Goal: Task Accomplishment & Management: Complete application form

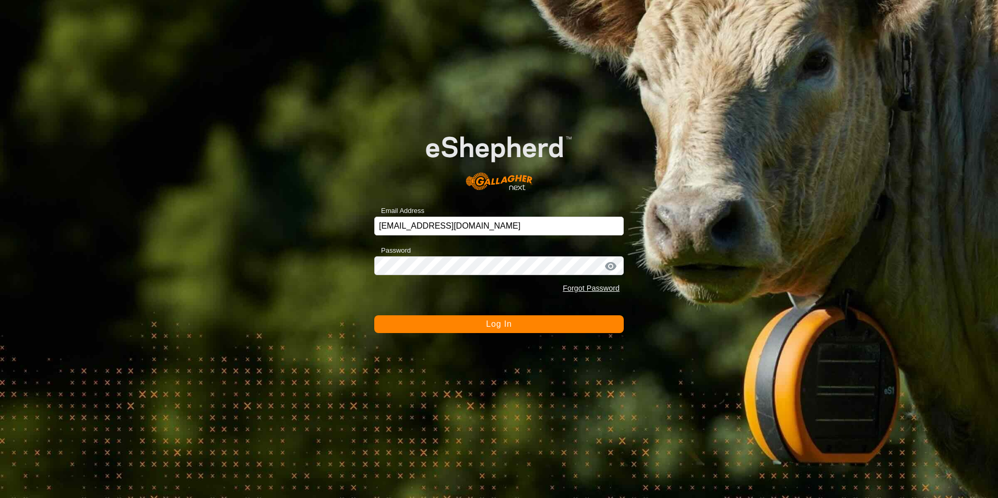
click at [511, 326] on span "Log In" at bounding box center [499, 323] width 26 height 9
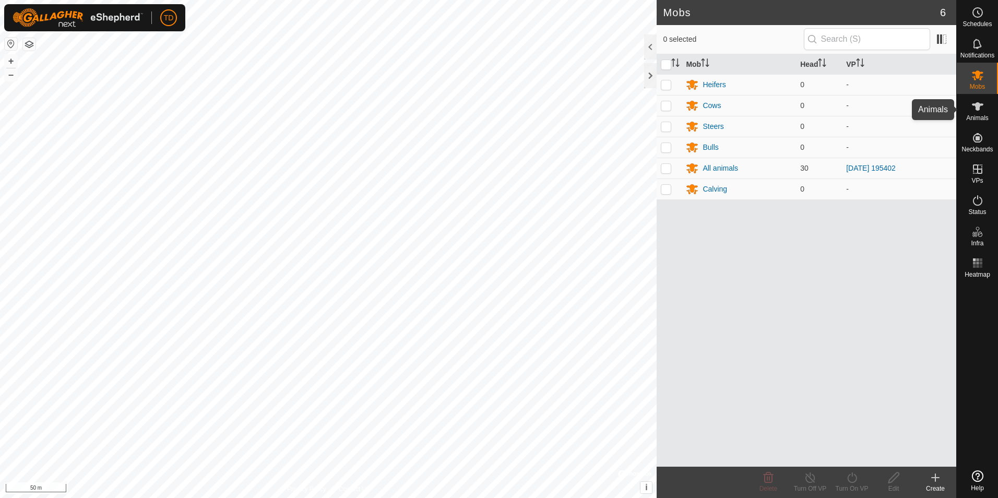
click at [978, 108] on icon at bounding box center [977, 106] width 11 height 8
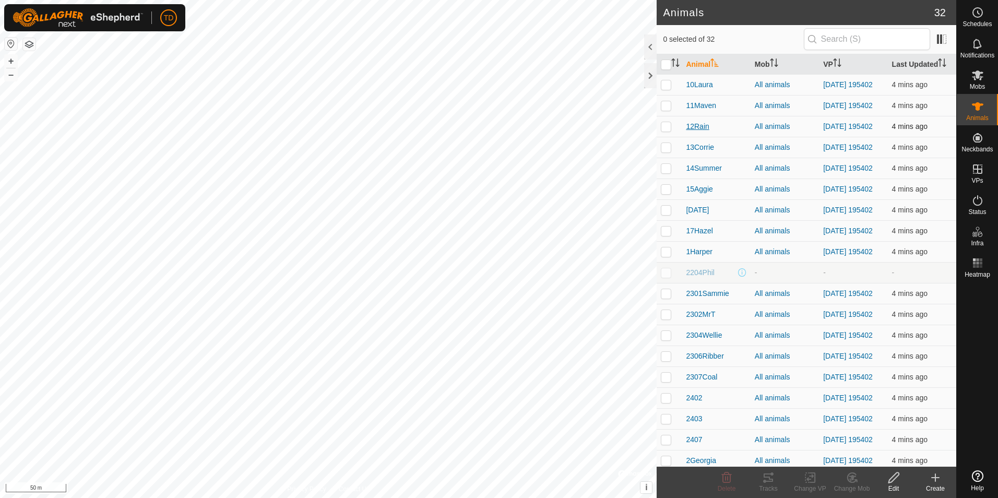
click at [698, 132] on span "12Rain" at bounding box center [697, 126] width 23 height 11
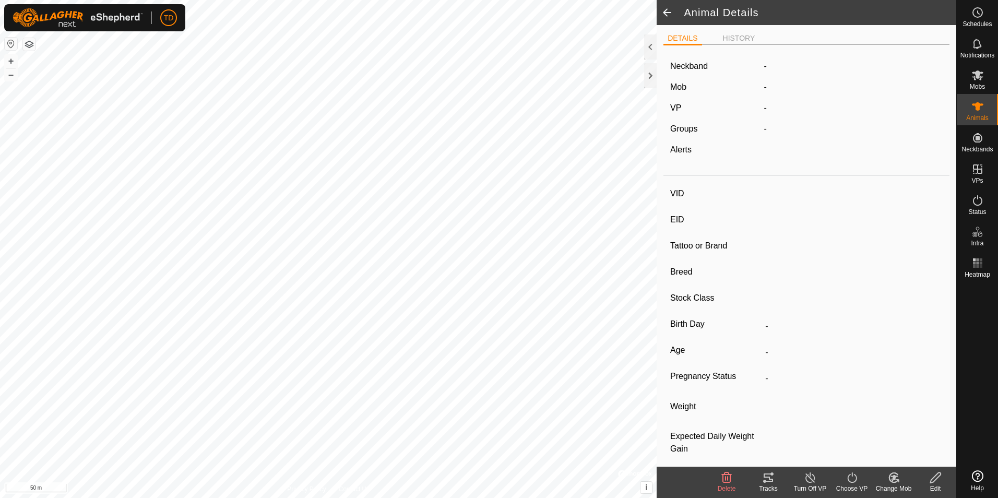
type input "12Rain"
type input "124002205493989"
type input "Rain"
type input "-"
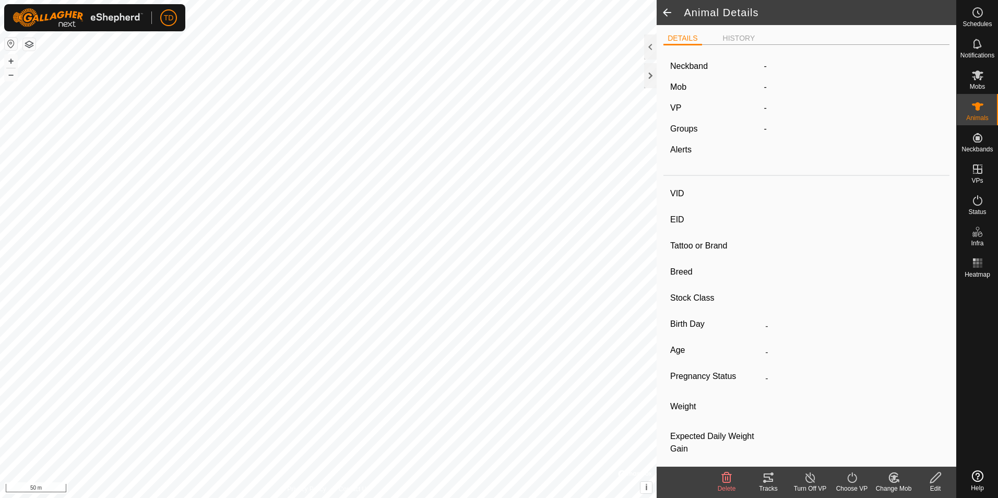
type input "05/2022"
type input "3 years 4 months"
type input "0 kg"
type input "-"
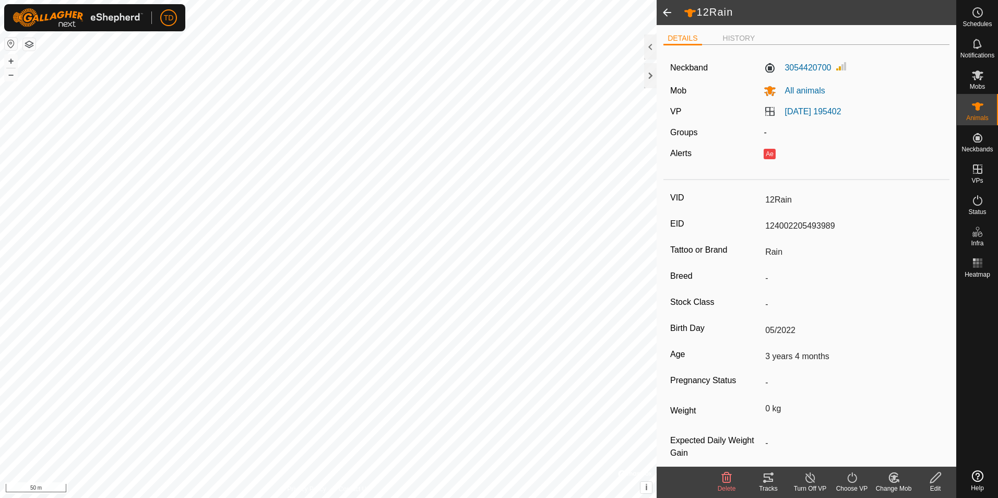
click at [935, 479] on icon at bounding box center [935, 477] width 13 height 13
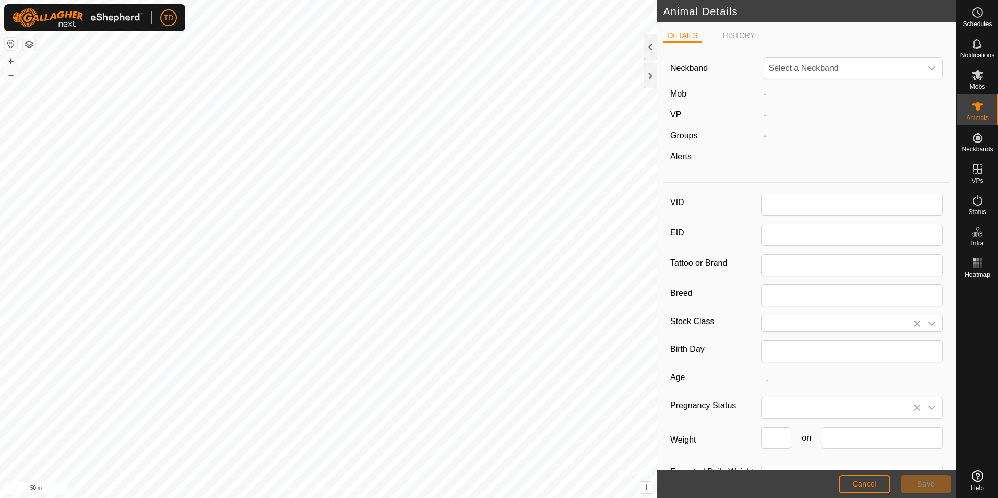
type input "12Rain"
type input "124002205493989"
type input "Rain"
type input "05/2022"
type input "3 years 4 months"
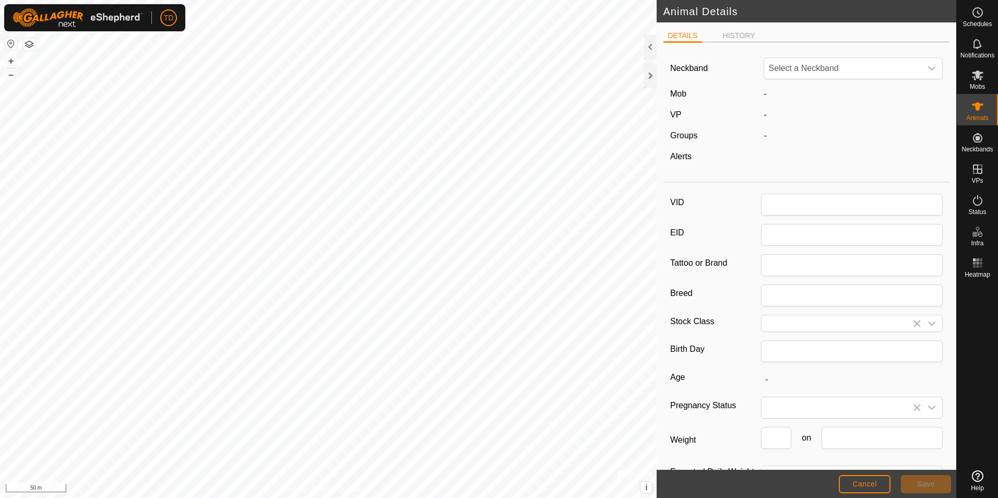
type input "0"
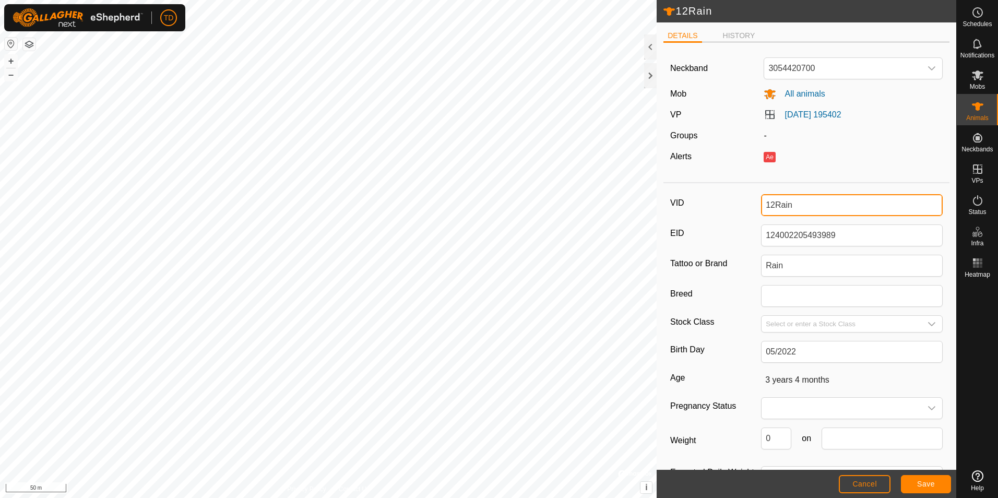
click at [762, 206] on input "12Rain" at bounding box center [852, 205] width 182 height 22
drag, startPoint x: 762, startPoint y: 206, endPoint x: 822, endPoint y: 198, distance: 60.0
click at [822, 198] on input "12Rain" at bounding box center [852, 205] width 182 height 22
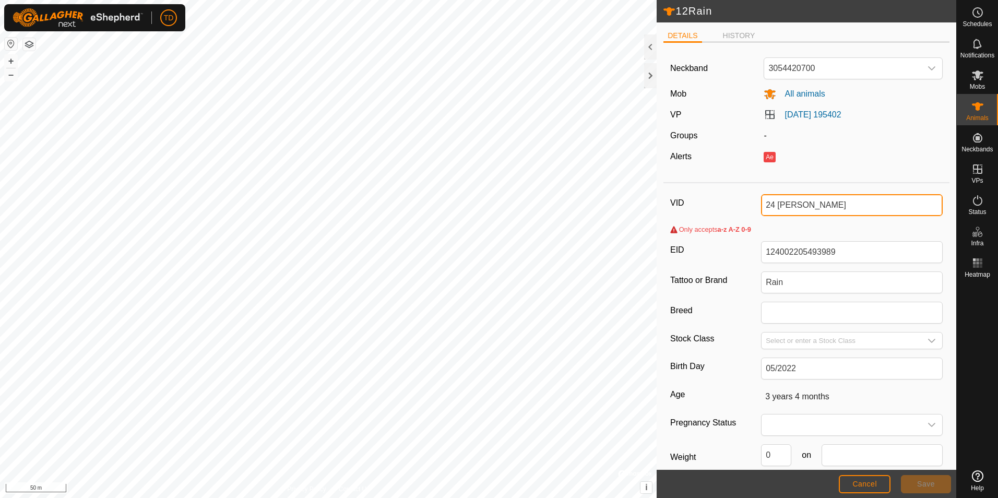
click at [776, 205] on input "24 [PERSON_NAME]" at bounding box center [852, 205] width 182 height 22
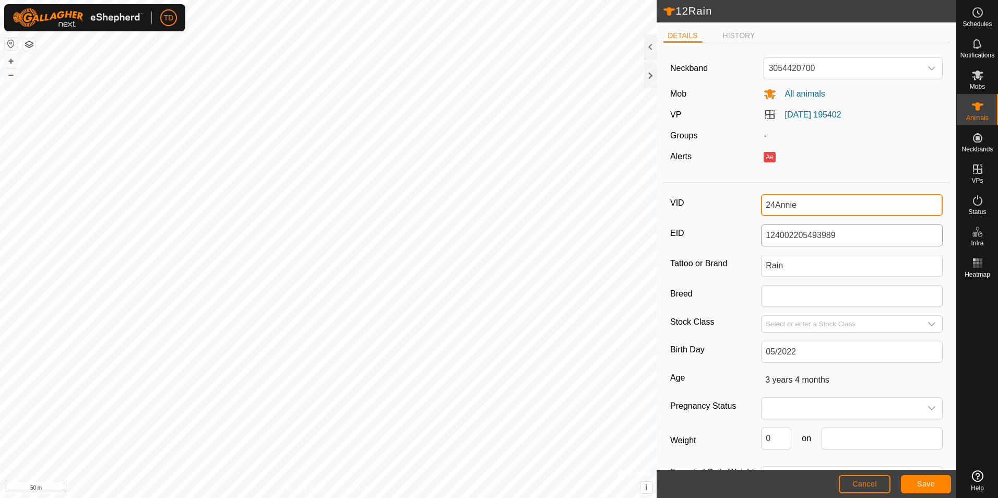
type input "24Annie"
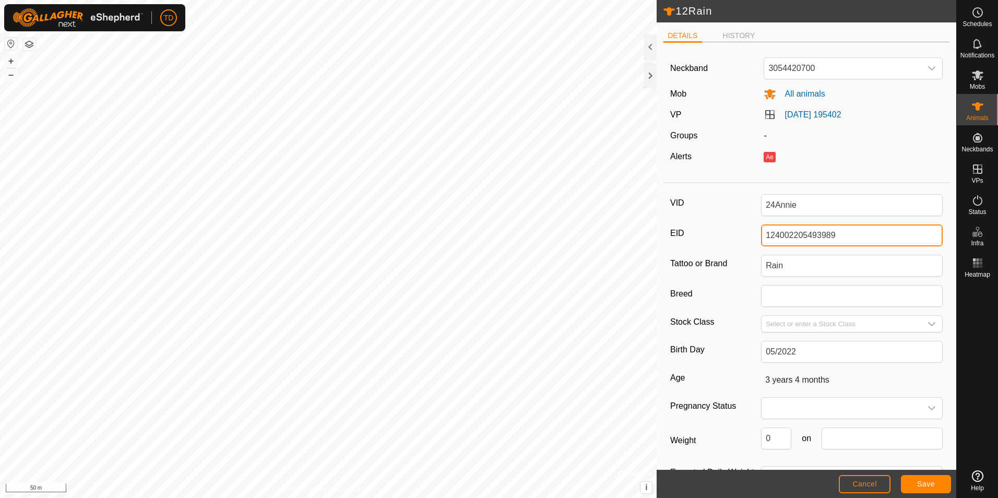
click at [789, 236] on input "124002205493989" at bounding box center [852, 235] width 182 height 22
drag, startPoint x: 791, startPoint y: 235, endPoint x: 847, endPoint y: 230, distance: 56.1
click at [847, 230] on input "124000205493989" at bounding box center [852, 235] width 182 height 22
type input "124000109069315"
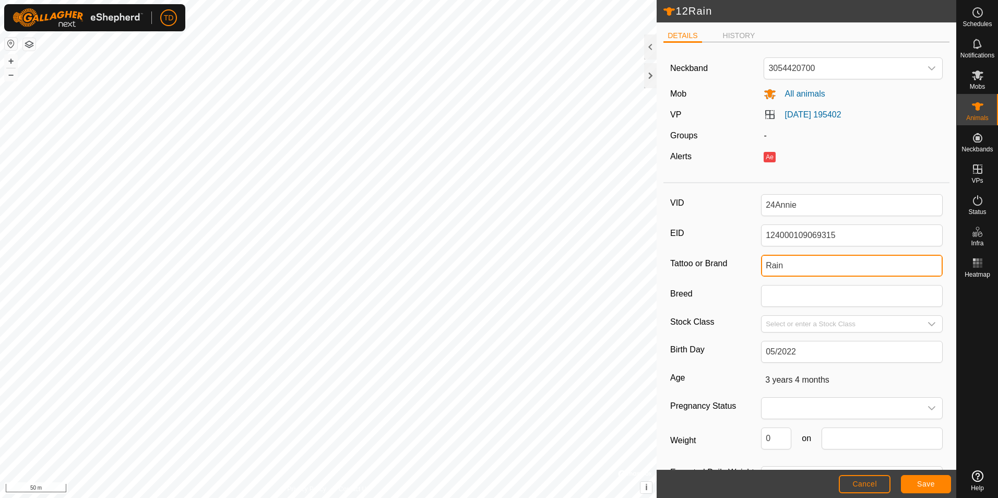
drag, startPoint x: 765, startPoint y: 264, endPoint x: 797, endPoint y: 263, distance: 32.4
click at [797, 263] on input "Rain" at bounding box center [852, 266] width 182 height 22
type input "[PERSON_NAME]"
click at [928, 324] on icon "dropdown trigger" at bounding box center [932, 324] width 8 height 8
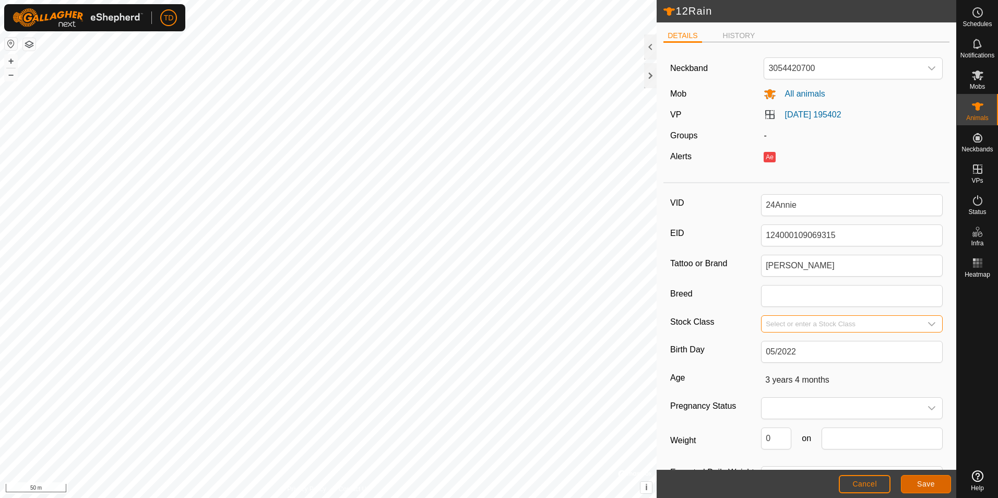
click at [924, 485] on span "Save" at bounding box center [926, 484] width 18 height 8
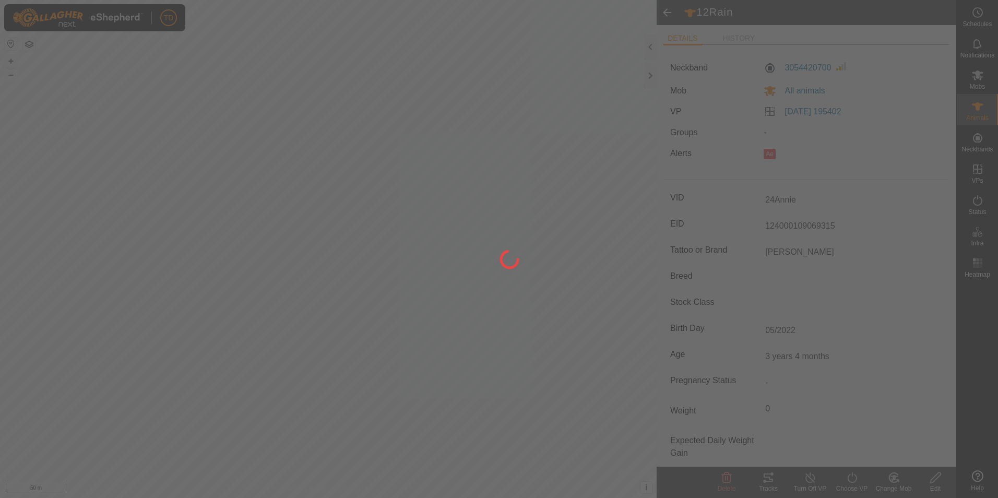
type input "12Rain"
type input "124002205493989"
type input "Rain"
type input "-"
type input "0 kg"
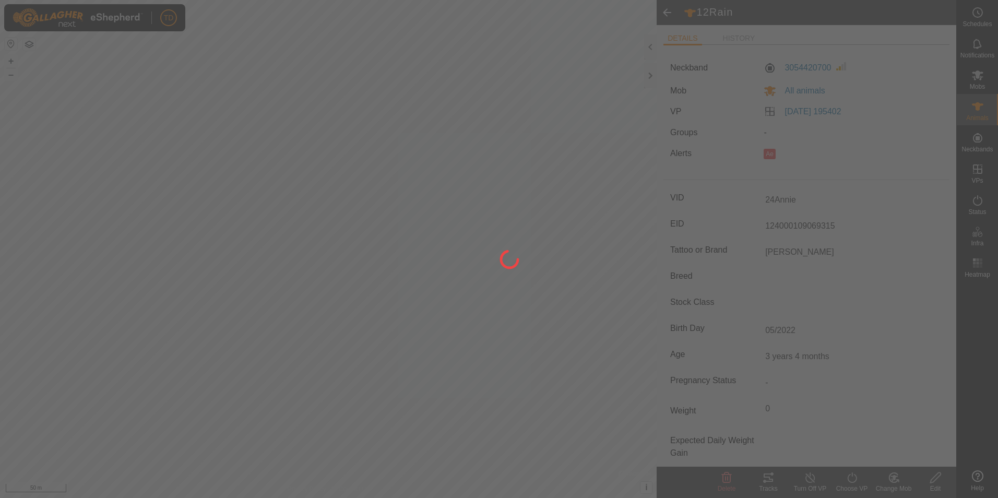
type input "-"
type input "24Annie"
type input "124000109069315"
type input "[PERSON_NAME]"
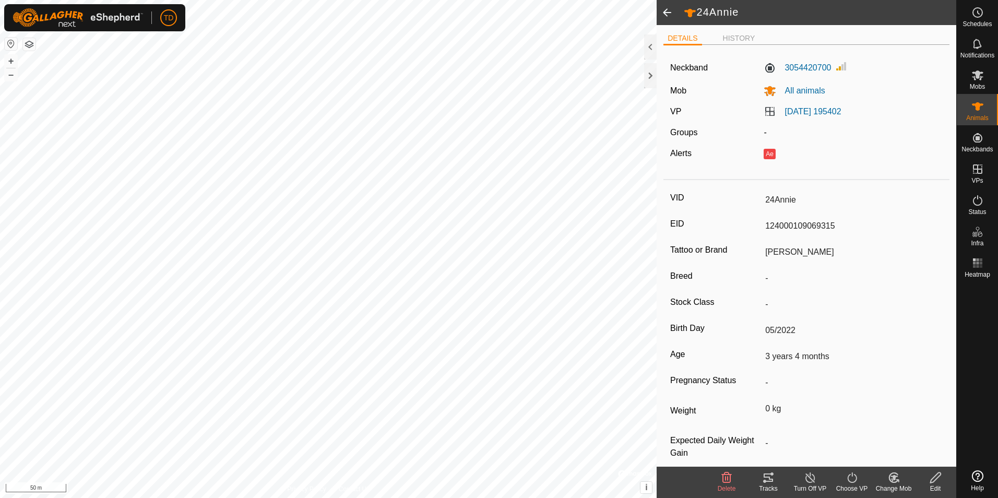
click at [895, 477] on icon at bounding box center [894, 477] width 7 height 5
click at [667, 15] on span at bounding box center [667, 12] width 21 height 25
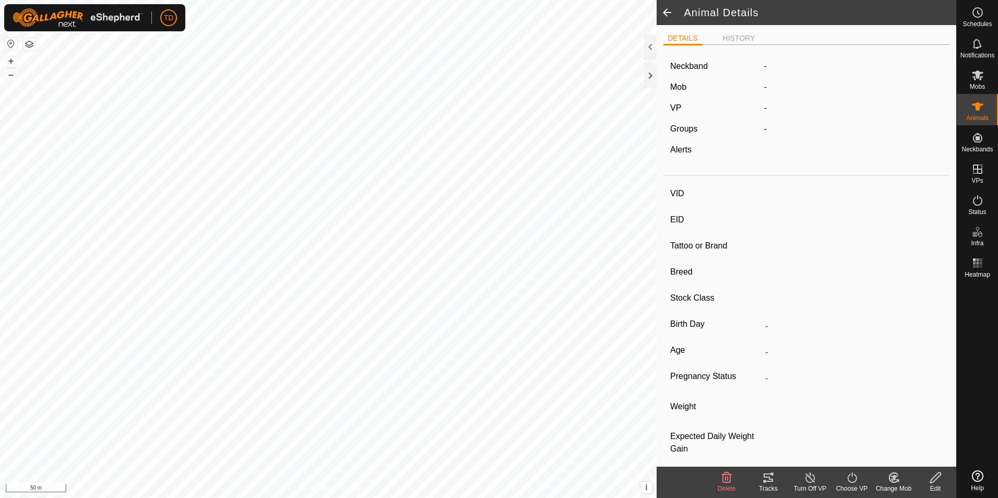
type input "24Annie"
type input "124000109069315"
type input "[PERSON_NAME]"
type input "-"
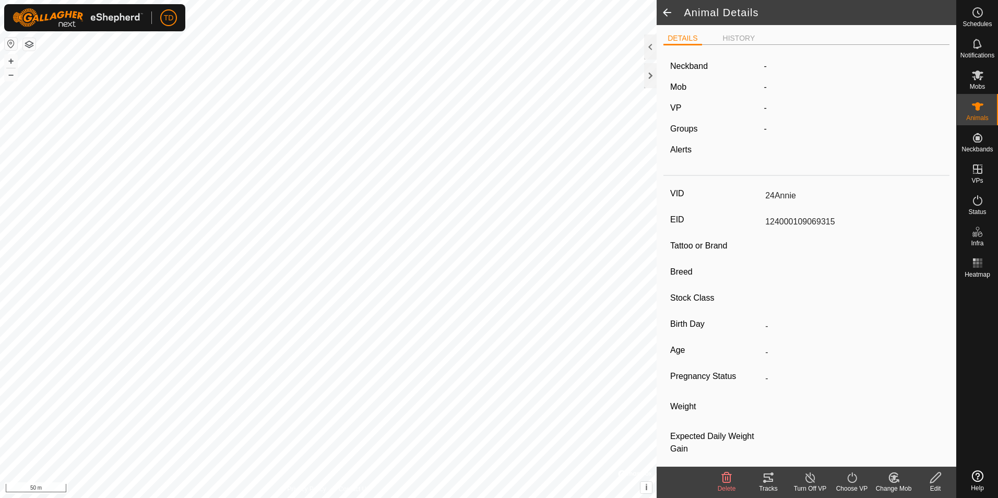
type input "05/2022"
type input "3 years 4 months"
type input "0 kg"
type input "-"
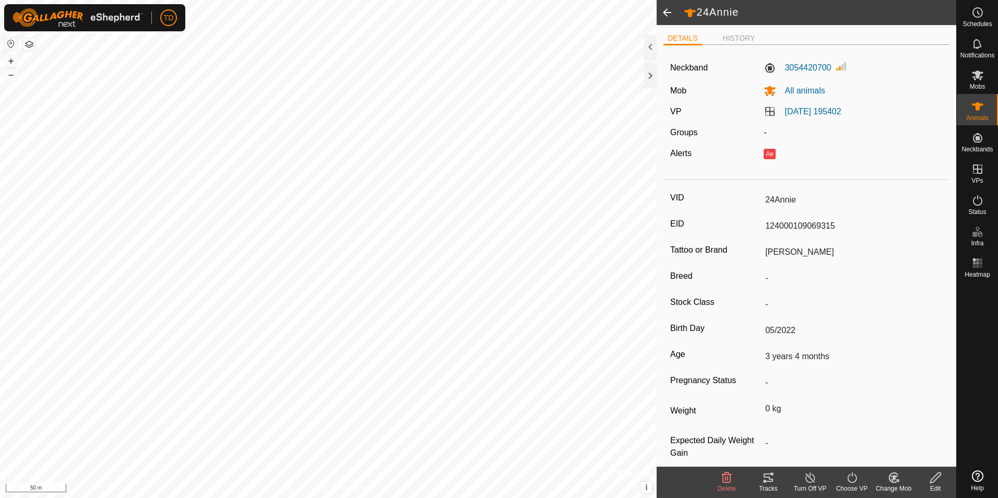
click at [667, 15] on span at bounding box center [667, 12] width 21 height 25
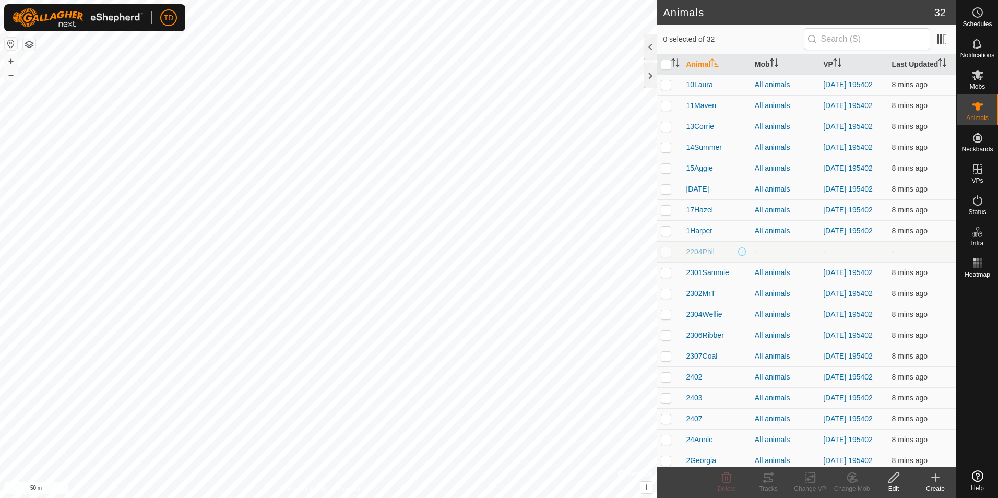
click at [939, 479] on icon at bounding box center [935, 477] width 13 height 13
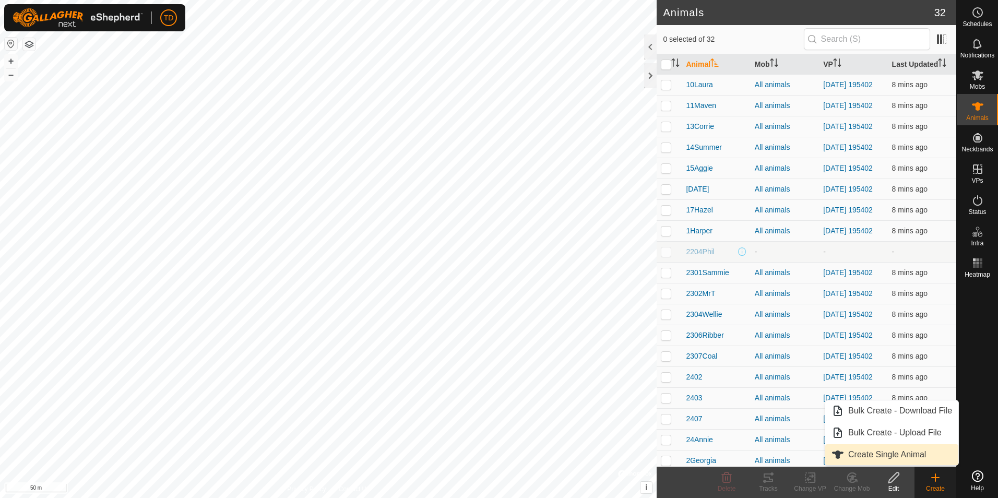
click at [892, 457] on link "Create Single Animal" at bounding box center [891, 454] width 133 height 21
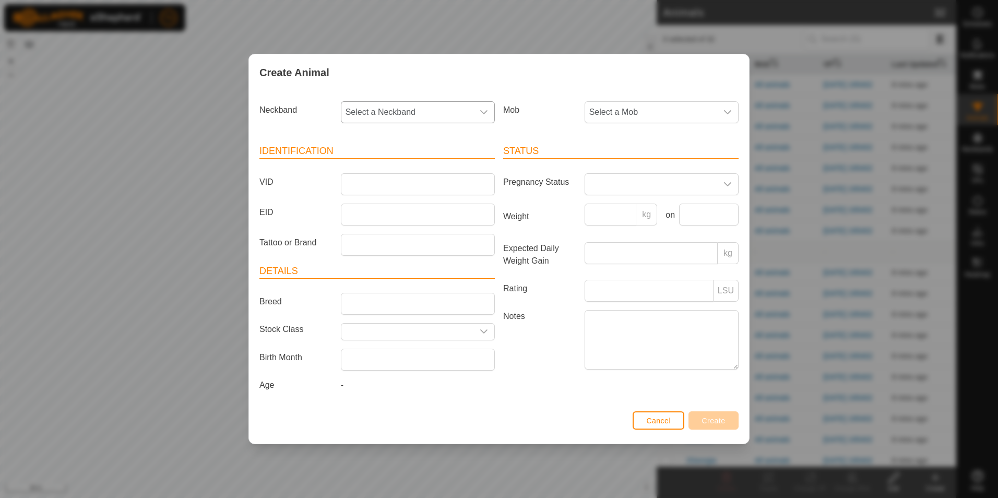
click at [483, 112] on icon "dropdown trigger" at bounding box center [484, 112] width 8 height 8
click at [383, 248] on li "0220752007" at bounding box center [418, 249] width 153 height 21
click at [347, 186] on input "VID" at bounding box center [418, 184] width 154 height 22
type input "18Sammy"
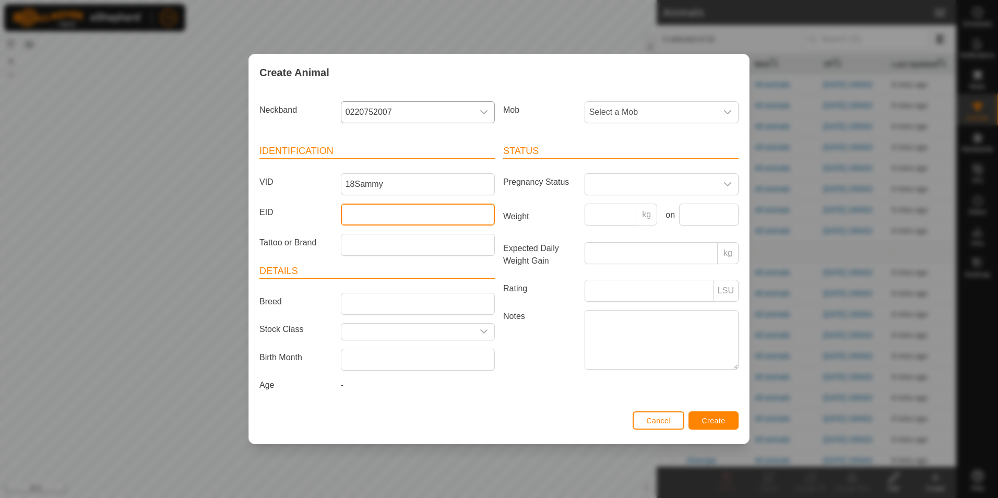
click at [349, 216] on input "EID" at bounding box center [418, 215] width 154 height 22
type input "124000178221680"
click at [727, 111] on icon "dropdown trigger" at bounding box center [728, 112] width 8 height 8
click at [633, 225] on li "All animals" at bounding box center [662, 227] width 153 height 21
click at [716, 423] on span "Create" at bounding box center [713, 421] width 23 height 8
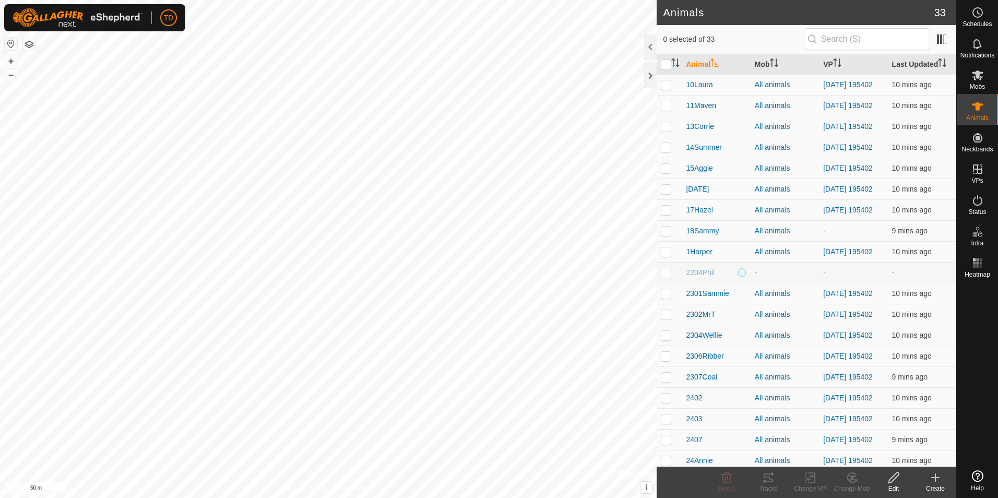
click at [933, 480] on icon at bounding box center [935, 477] width 13 height 13
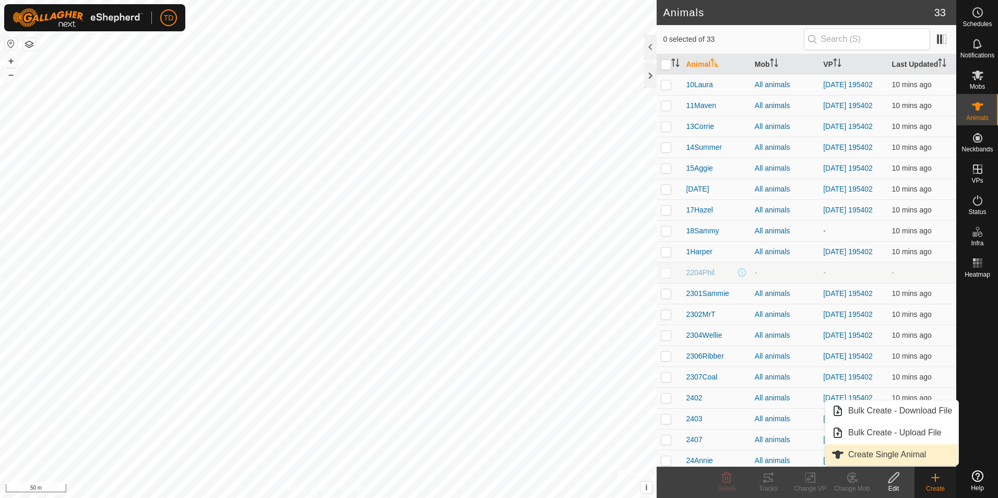
click at [900, 454] on link "Create Single Animal" at bounding box center [891, 454] width 133 height 21
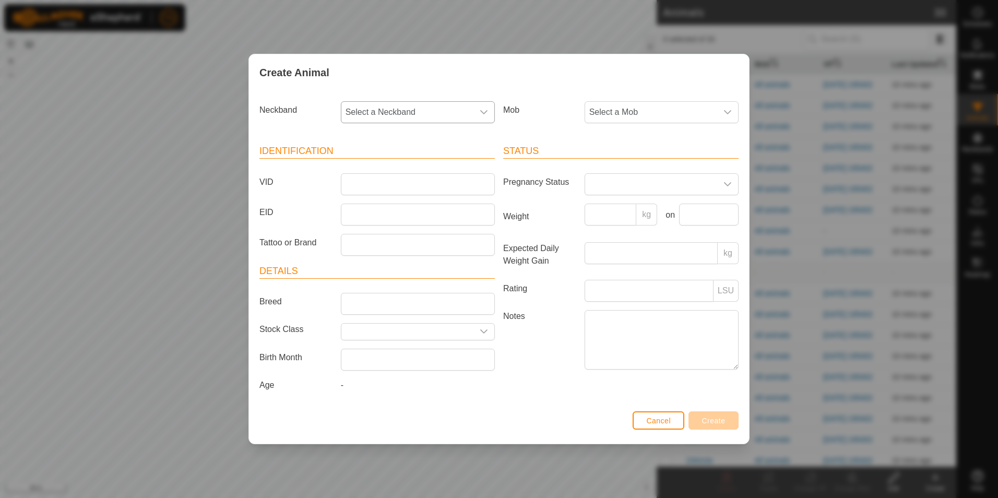
click at [481, 114] on icon "dropdown trigger" at bounding box center [484, 112] width 8 height 8
click at [392, 231] on li "4015631710" at bounding box center [418, 231] width 153 height 21
click at [357, 186] on input "VID" at bounding box center [418, 184] width 154 height 22
type input "19Ivy"
click at [357, 212] on input "EID" at bounding box center [418, 215] width 154 height 22
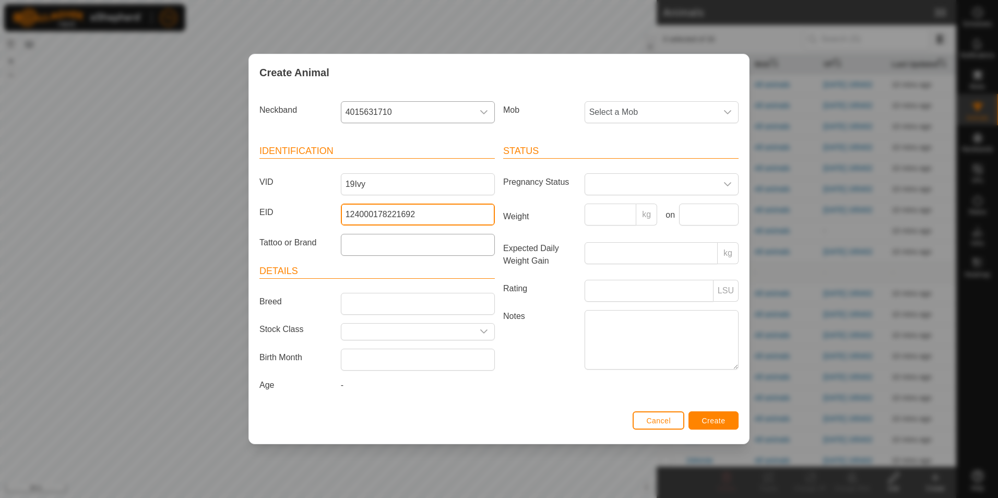
type input "124000178221692"
click at [351, 247] on input "Tattoo or Brand" at bounding box center [418, 245] width 154 height 22
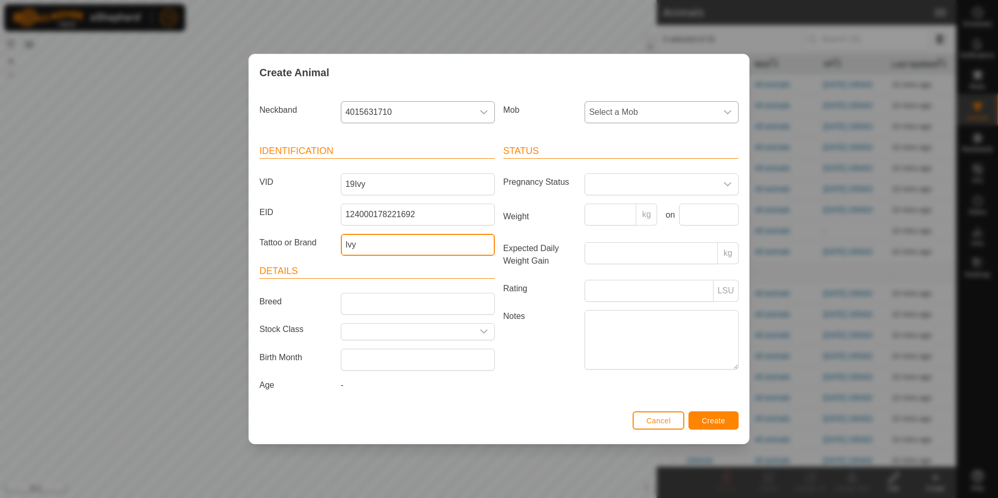
type input "Ivy"
click at [727, 112] on icon "dropdown trigger" at bounding box center [728, 112] width 8 height 8
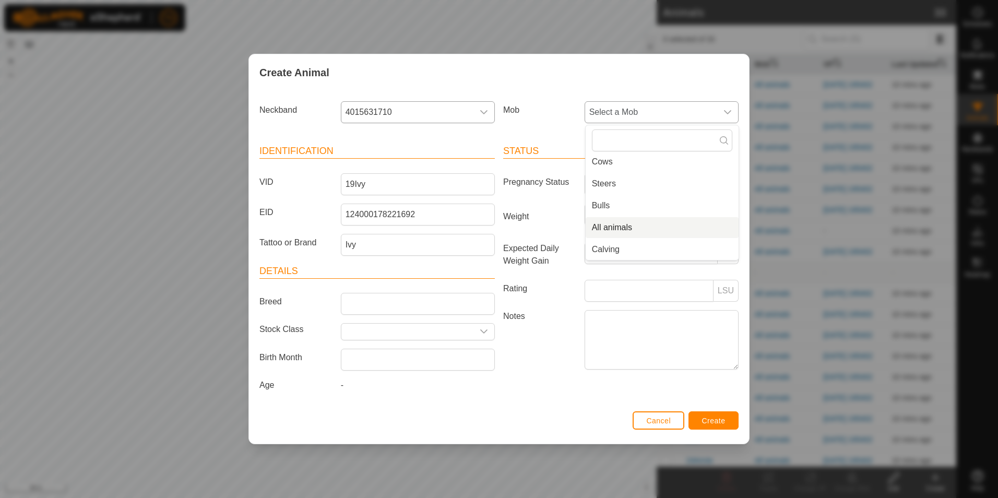
click at [637, 227] on li "All animals" at bounding box center [662, 227] width 153 height 21
click at [723, 421] on span "Create" at bounding box center [713, 421] width 23 height 8
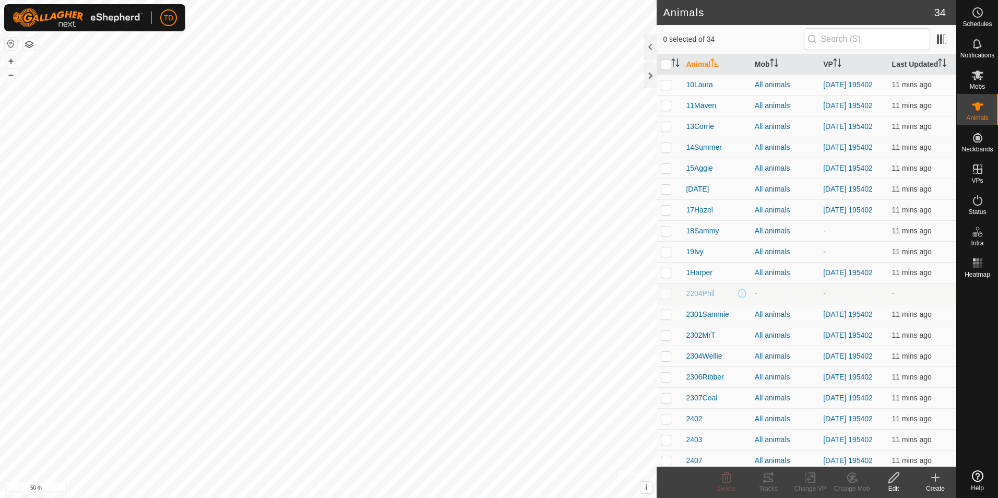
click at [939, 480] on icon at bounding box center [935, 477] width 13 height 13
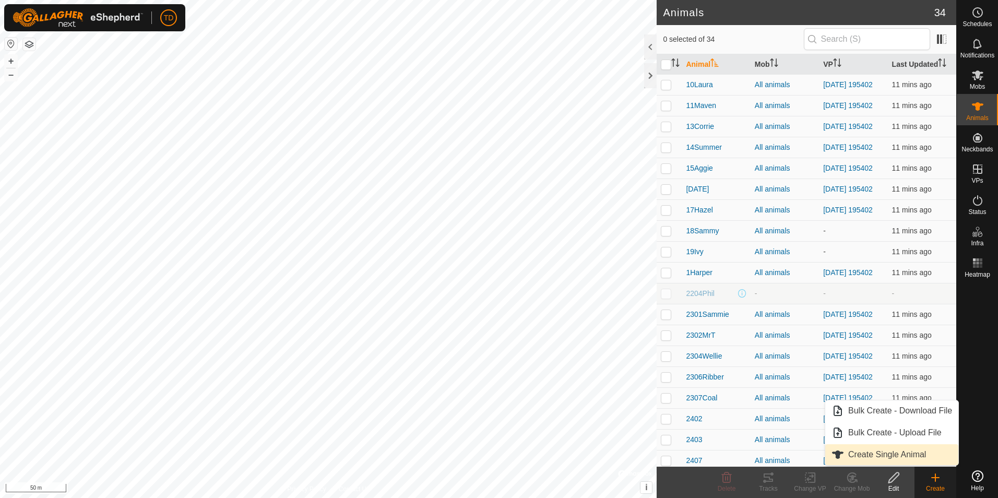
click at [888, 457] on link "Create Single Animal" at bounding box center [891, 454] width 133 height 21
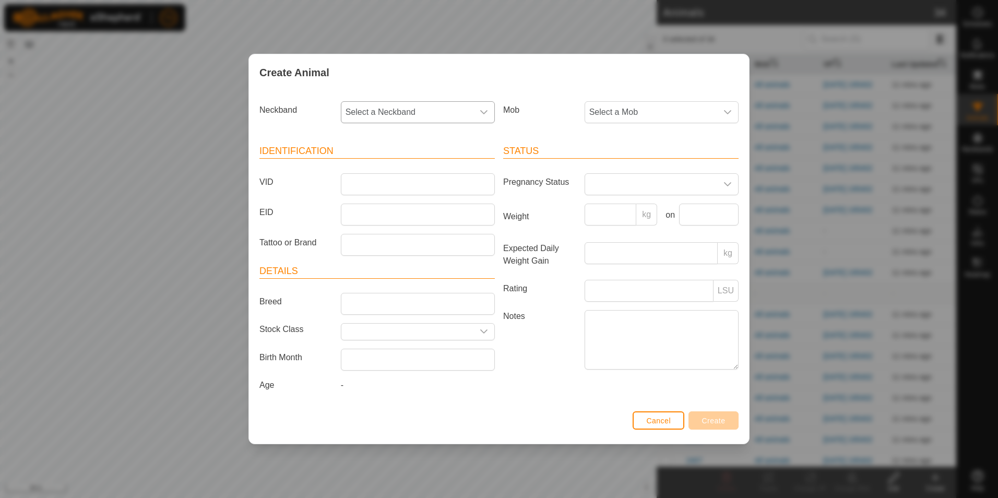
click at [483, 111] on icon "dropdown trigger" at bounding box center [484, 112] width 8 height 8
click at [395, 206] on li "1652975470" at bounding box center [418, 209] width 153 height 21
click at [359, 185] on input "VID" at bounding box center [418, 184] width 154 height 22
type input "20Sugar"
click at [348, 219] on input "EID" at bounding box center [418, 215] width 154 height 22
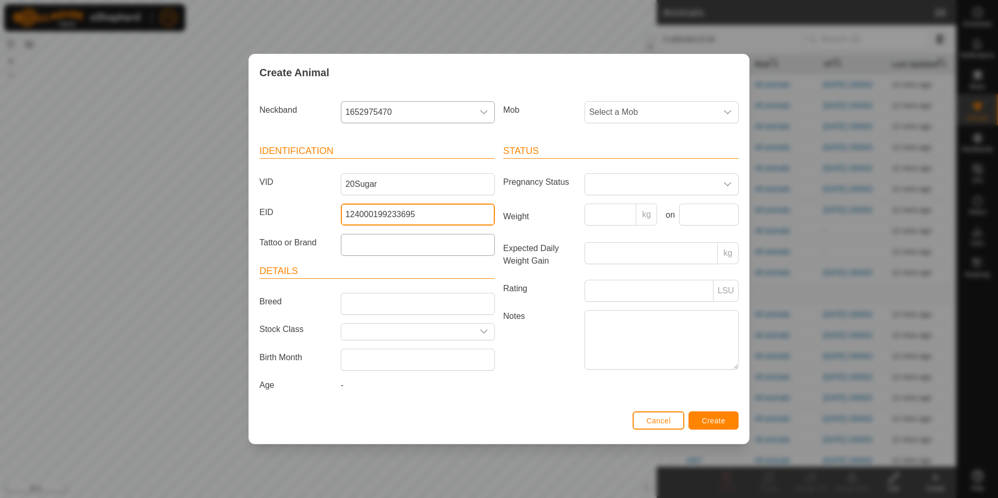
type input "124000199233695"
click at [362, 247] on input "Tattoo or Brand" at bounding box center [418, 245] width 154 height 22
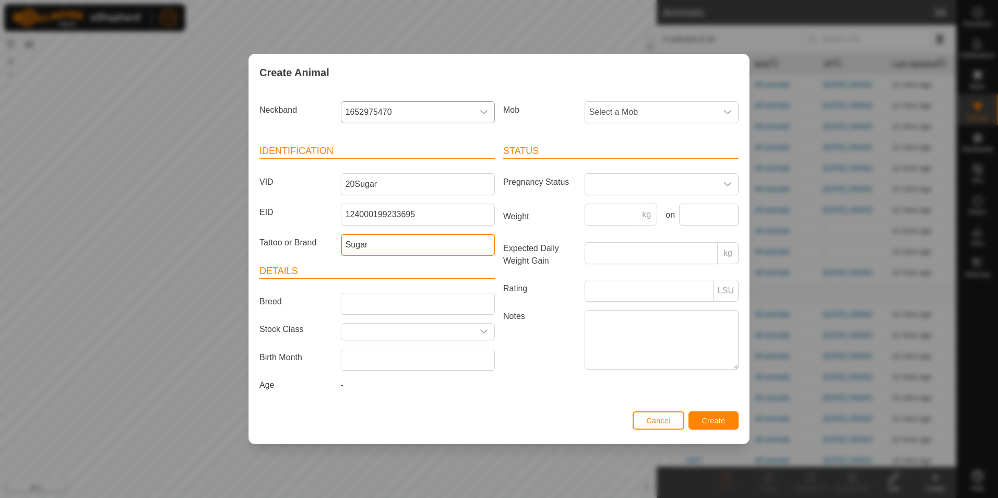
type input "Sugar"
click at [710, 418] on span "Create" at bounding box center [713, 421] width 23 height 8
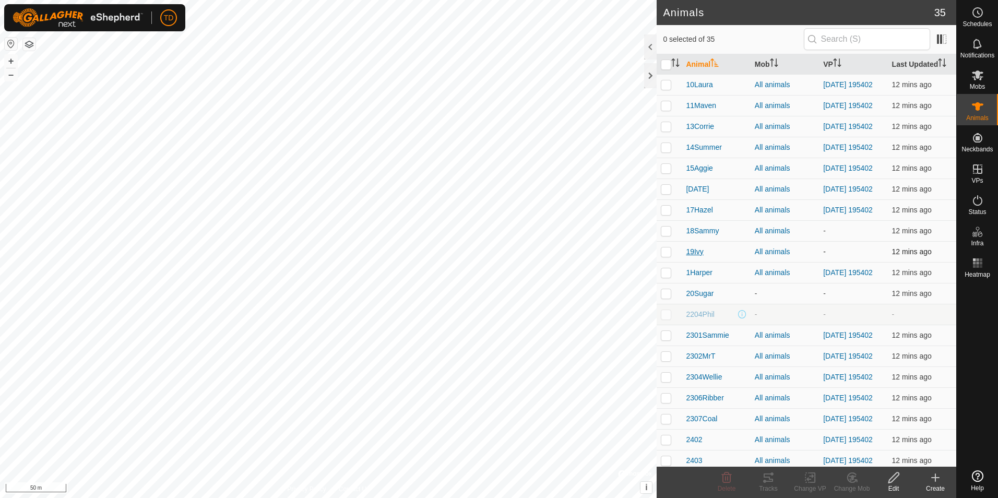
click at [692, 257] on span "19Ivy" at bounding box center [694, 251] width 17 height 11
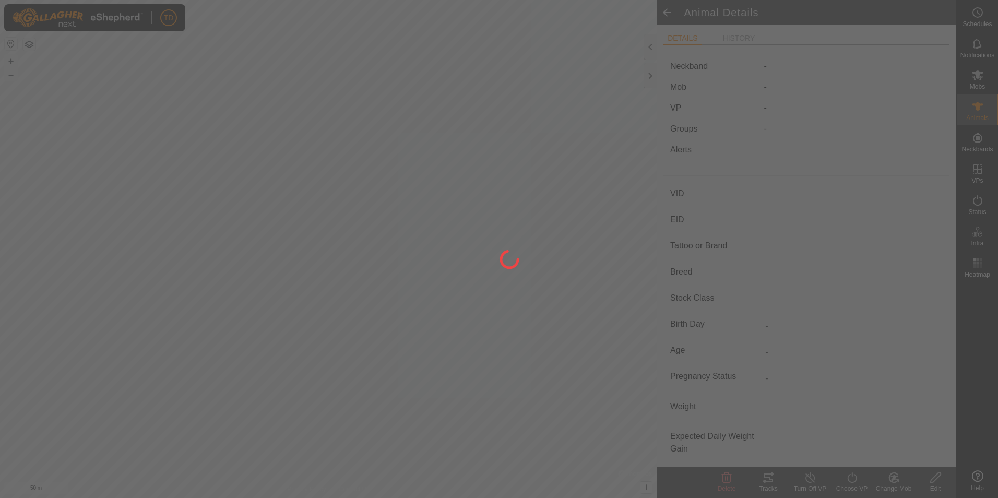
type input "19Ivy"
type input "124000178221692"
type input "Ivy"
type input "-"
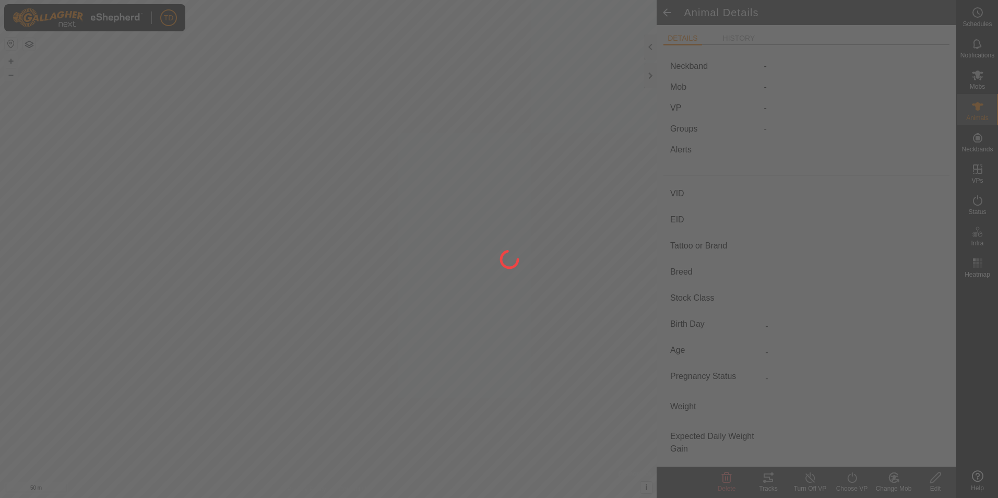
type input "0 kg"
type input "-"
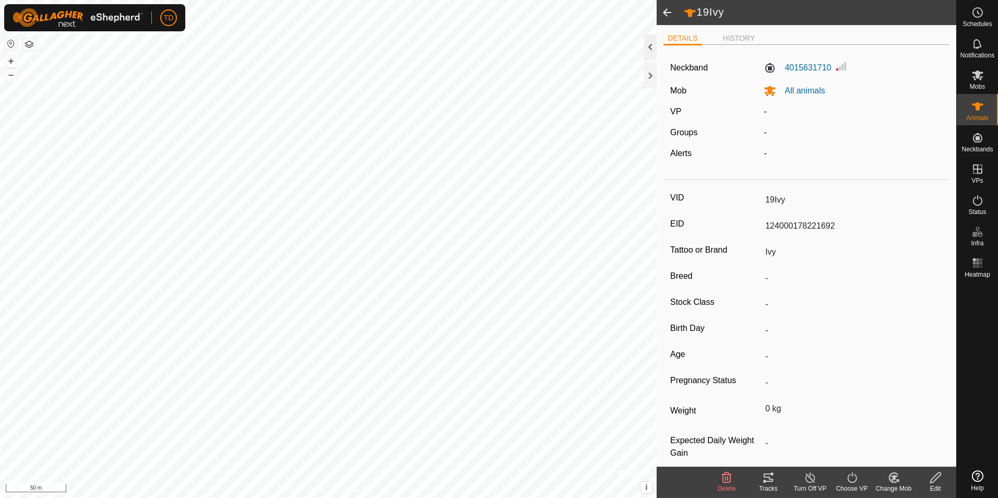
click at [649, 51] on div at bounding box center [650, 46] width 13 height 25
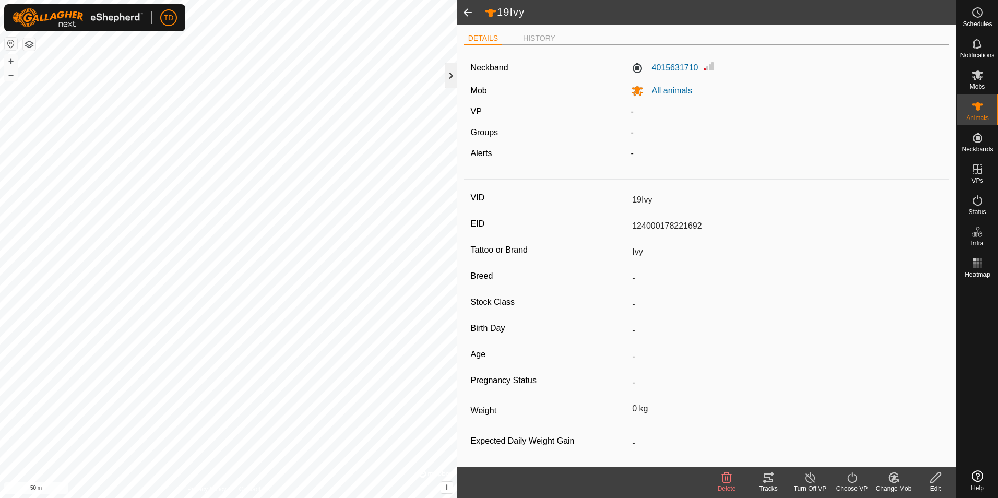
click at [449, 79] on div at bounding box center [451, 75] width 13 height 25
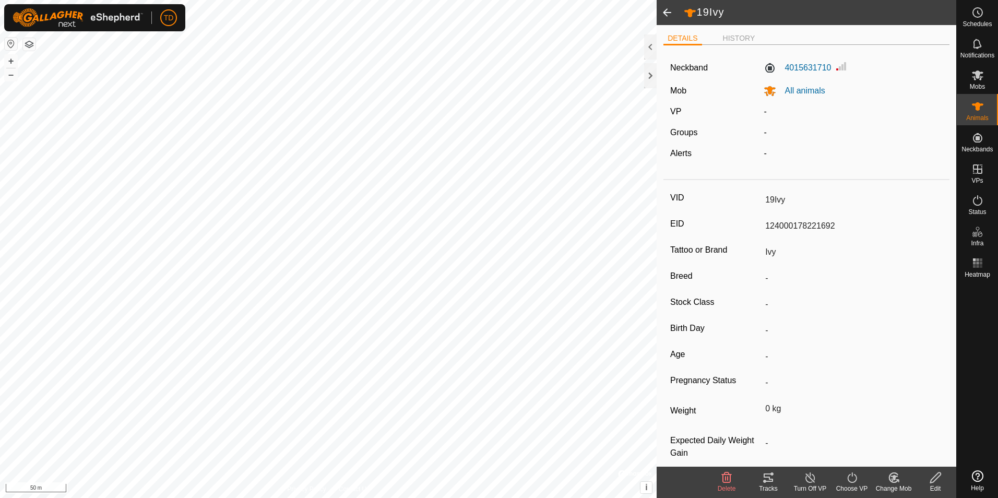
click at [667, 14] on span at bounding box center [667, 12] width 21 height 25
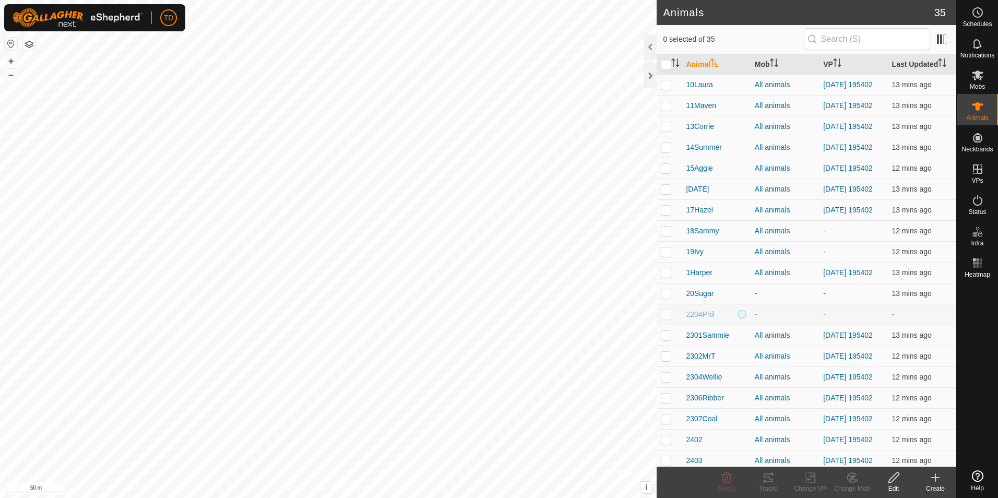
click at [937, 483] on icon at bounding box center [935, 477] width 13 height 13
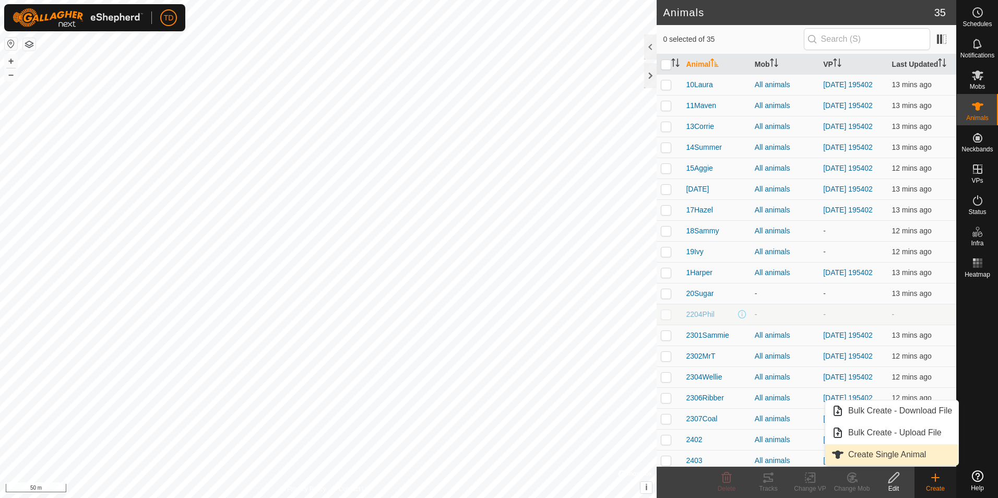
click at [884, 455] on link "Create Single Animal" at bounding box center [891, 454] width 133 height 21
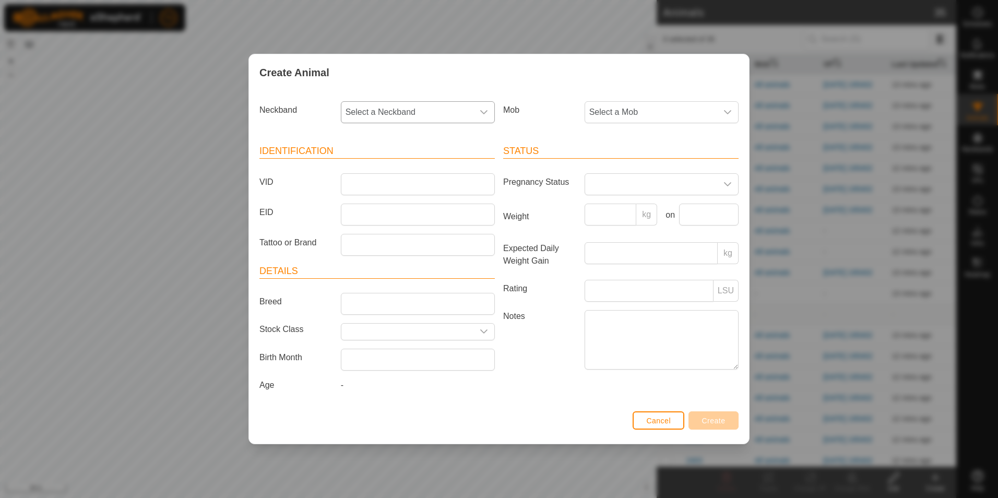
click at [484, 113] on icon "dropdown trigger" at bounding box center [484, 112] width 8 height 8
click at [382, 185] on li "1423567735" at bounding box center [418, 187] width 153 height 21
click at [373, 187] on input "VID" at bounding box center [418, 184] width 154 height 22
type input "21Betty"
click at [352, 214] on input "EID" at bounding box center [418, 215] width 154 height 22
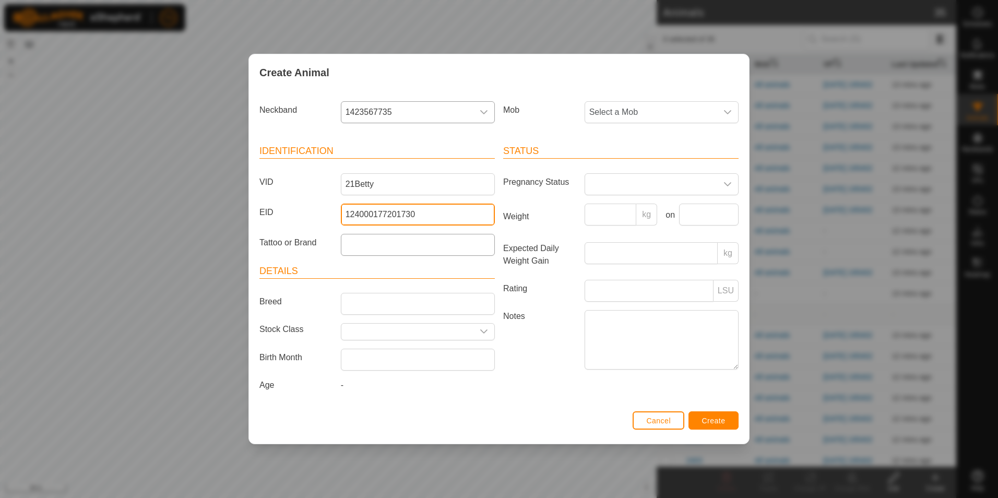
type input "124000177201730"
click at [349, 244] on input "Tattoo or Brand" at bounding box center [418, 245] width 154 height 22
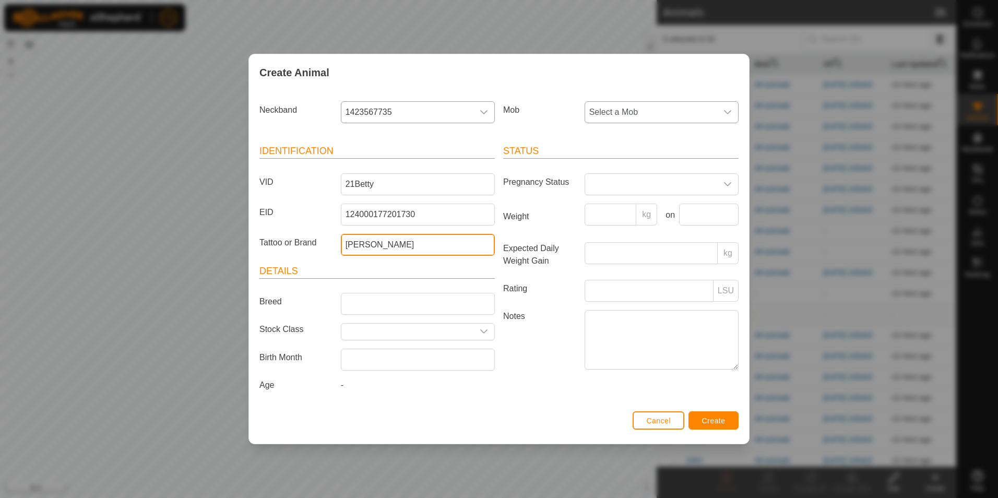
type input "[PERSON_NAME]"
click at [729, 111] on icon "dropdown trigger" at bounding box center [728, 112] width 8 height 8
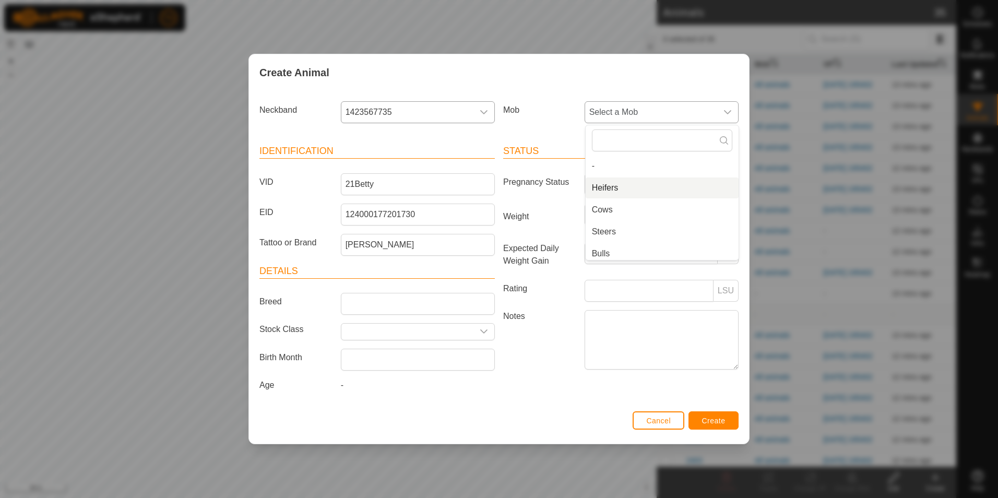
scroll to position [48, 0]
click at [631, 227] on li "All animals" at bounding box center [662, 227] width 153 height 21
click at [711, 421] on span "Create" at bounding box center [713, 421] width 23 height 8
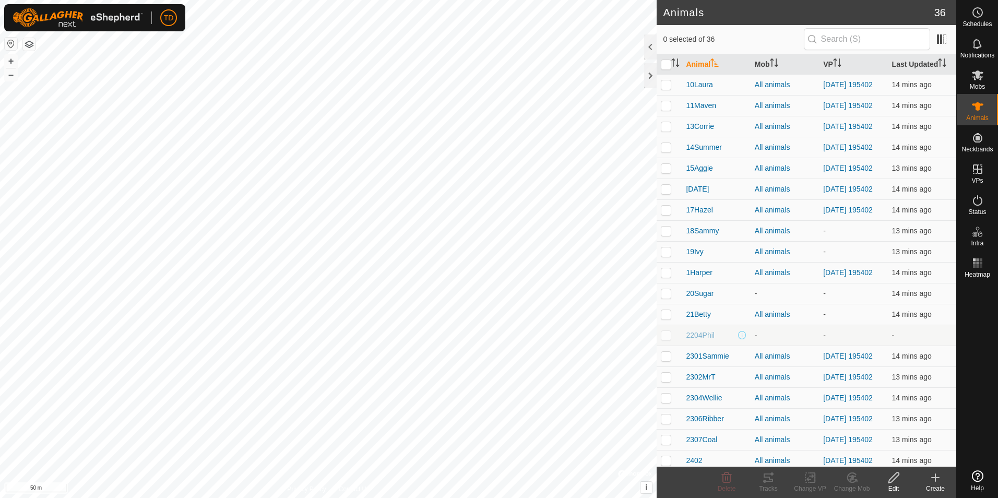
click at [938, 480] on icon at bounding box center [935, 477] width 13 height 13
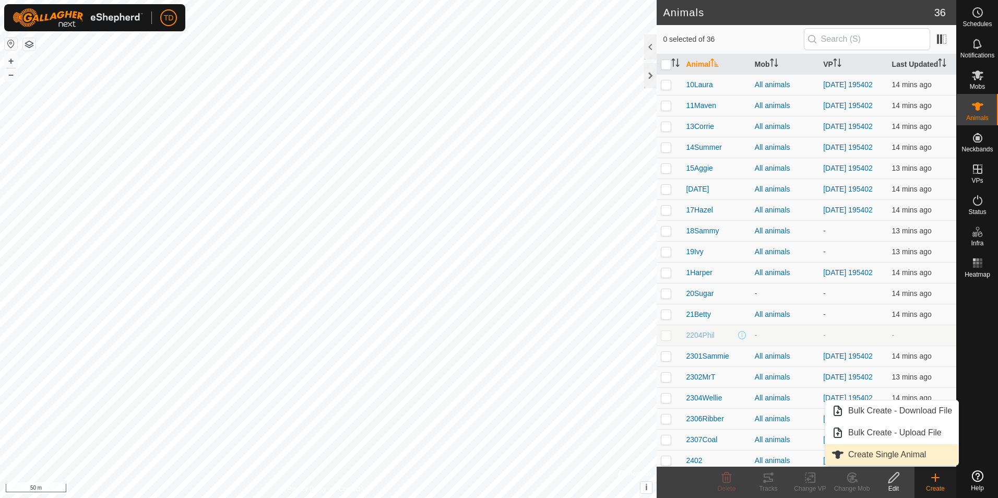
click at [881, 456] on link "Create Single Animal" at bounding box center [891, 454] width 133 height 21
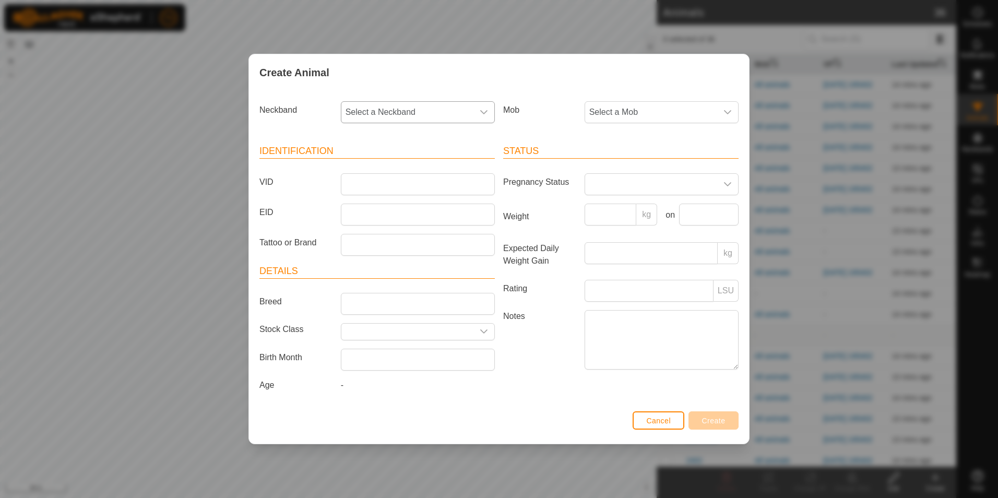
click at [484, 113] on icon "dropdown trigger" at bounding box center [483, 112] width 7 height 4
click at [385, 188] on li "3580275657" at bounding box center [418, 187] width 153 height 21
click at [347, 186] on input "VID" at bounding box center [418, 184] width 154 height 22
type input "22Lucy"
click at [358, 218] on input "EID" at bounding box center [418, 215] width 154 height 22
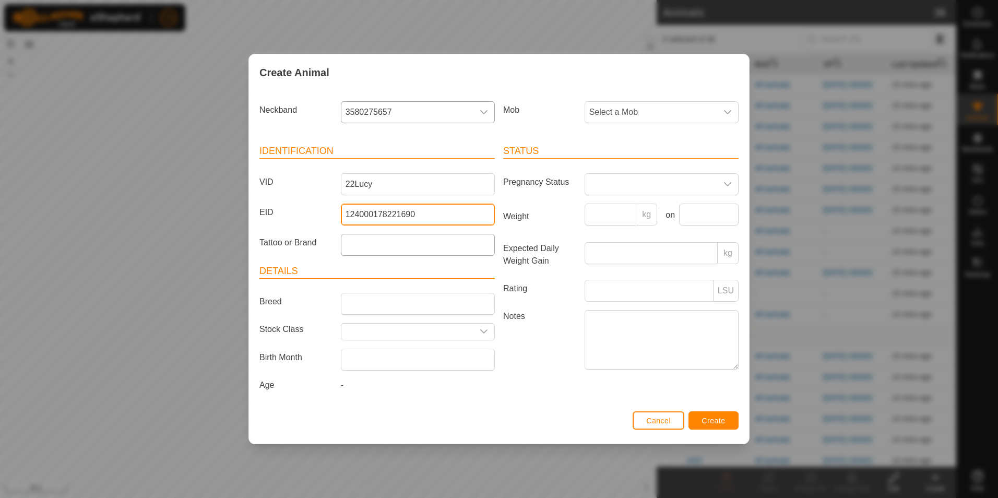
type input "124000178221690"
click at [348, 247] on input "Tattoo or Brand" at bounding box center [418, 245] width 154 height 22
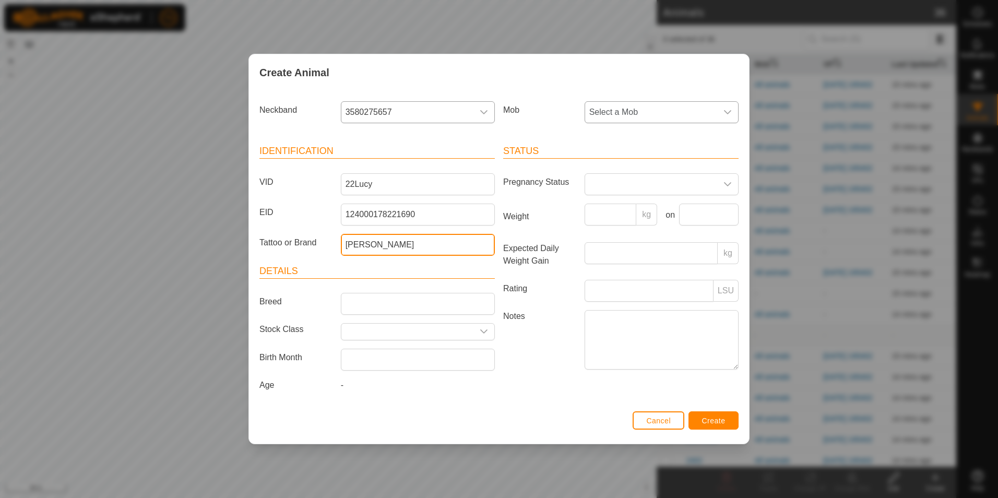
type input "[PERSON_NAME]"
click at [728, 108] on div "dropdown trigger" at bounding box center [727, 112] width 21 height 21
click at [634, 230] on li "All animals" at bounding box center [662, 232] width 153 height 21
click at [715, 420] on span "Create" at bounding box center [713, 421] width 23 height 8
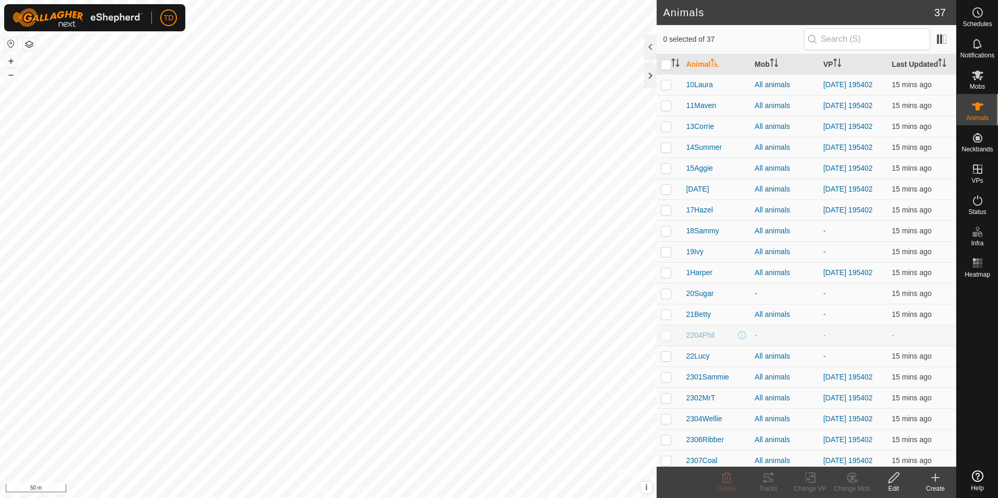
click at [937, 480] on icon at bounding box center [935, 477] width 13 height 13
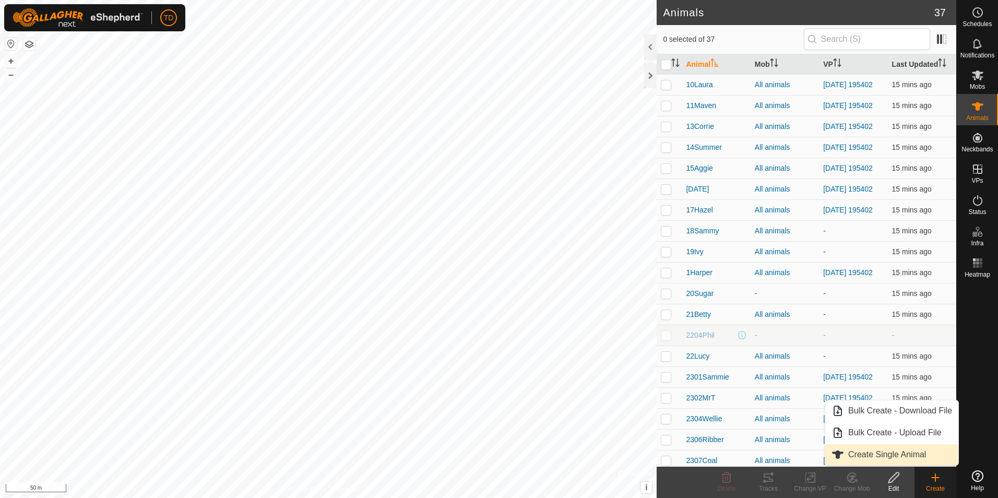
click at [886, 455] on link "Create Single Animal" at bounding box center [891, 454] width 133 height 21
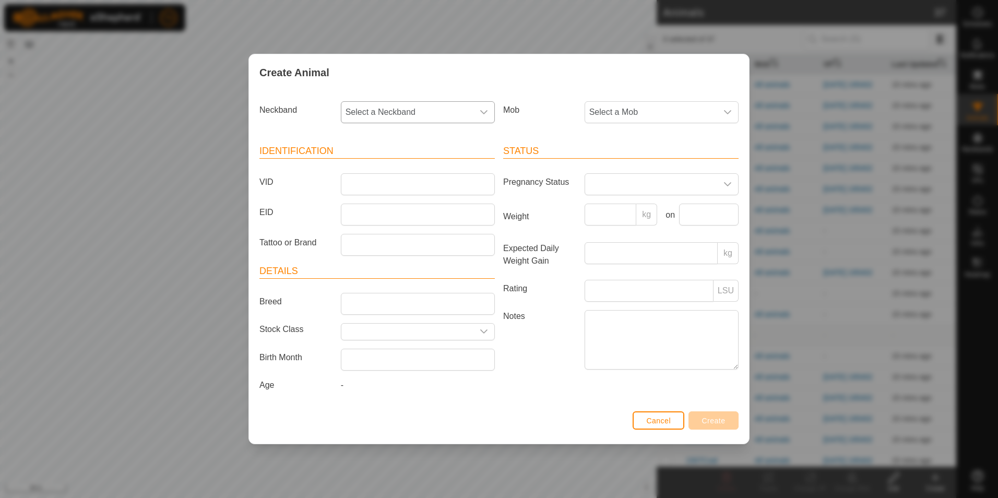
click at [481, 115] on icon "dropdown trigger" at bounding box center [484, 112] width 8 height 8
click at [384, 188] on li "2688245063" at bounding box center [418, 187] width 153 height 21
click at [384, 188] on input "VID" at bounding box center [418, 184] width 154 height 22
type input "23Megan"
click at [367, 214] on input "EID" at bounding box center [418, 215] width 154 height 22
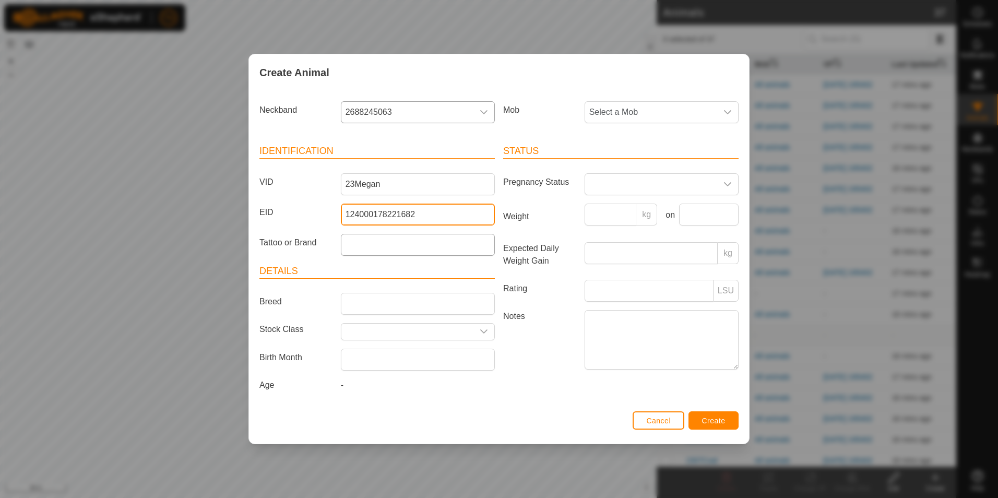
type input "124000178221682"
click at [351, 245] on input "Tattoo or Brand" at bounding box center [418, 245] width 154 height 22
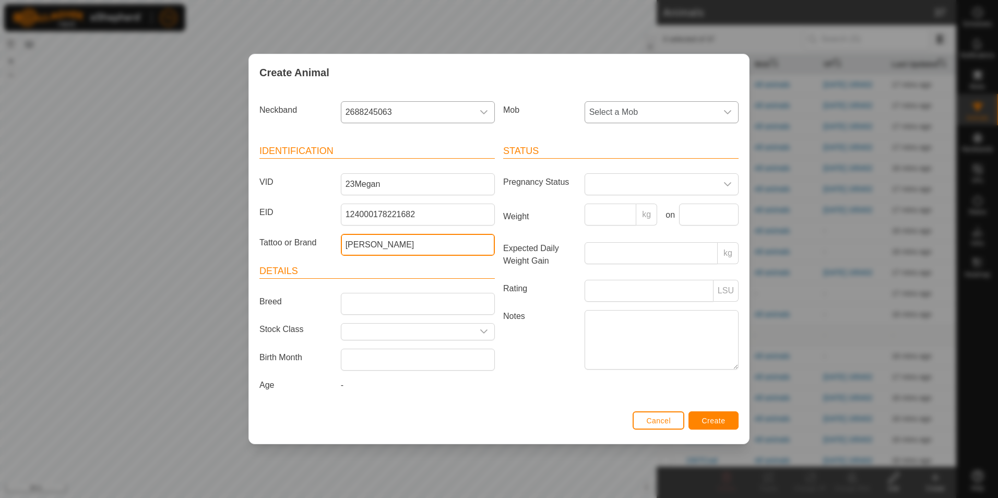
type input "[PERSON_NAME]"
click at [727, 112] on icon "dropdown trigger" at bounding box center [728, 112] width 8 height 8
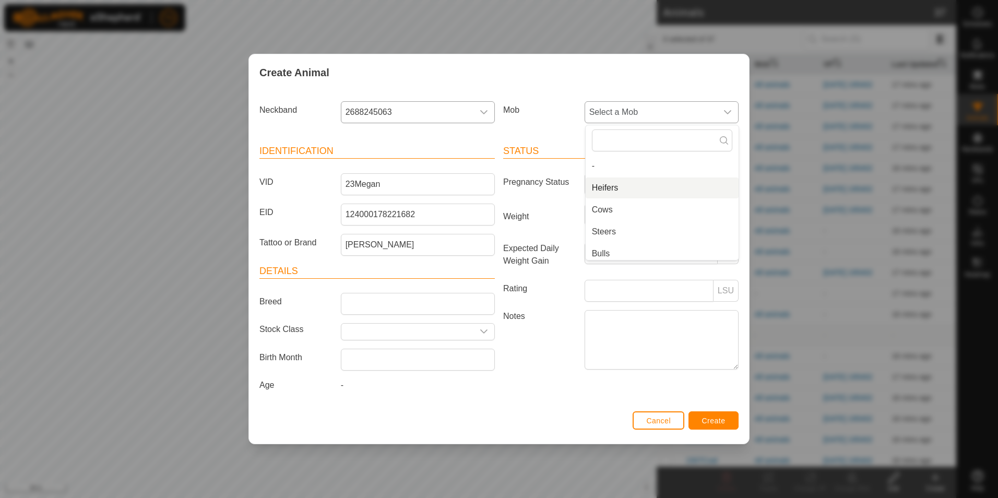
scroll to position [48, 0]
click at [616, 229] on li "All animals" at bounding box center [662, 227] width 153 height 21
click at [714, 419] on span "Create" at bounding box center [713, 421] width 23 height 8
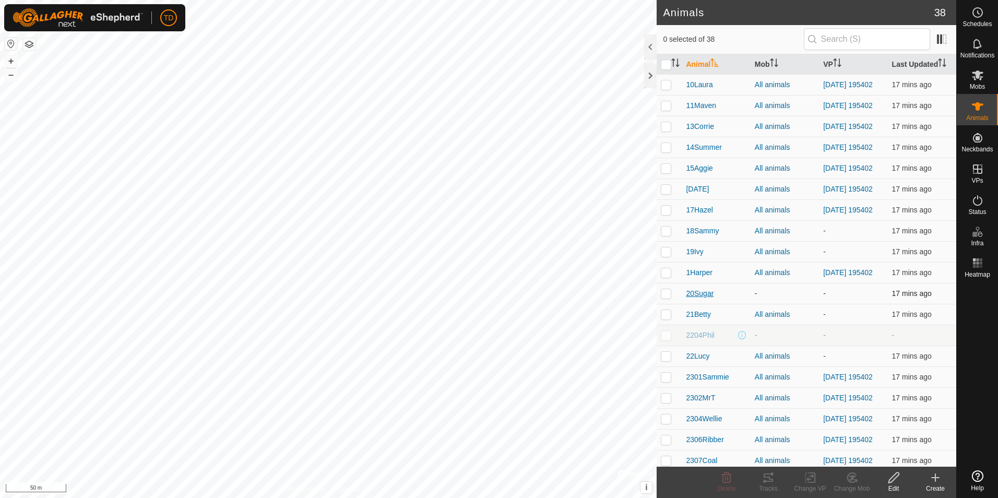
click at [701, 299] on span "20Sugar" at bounding box center [700, 293] width 28 height 11
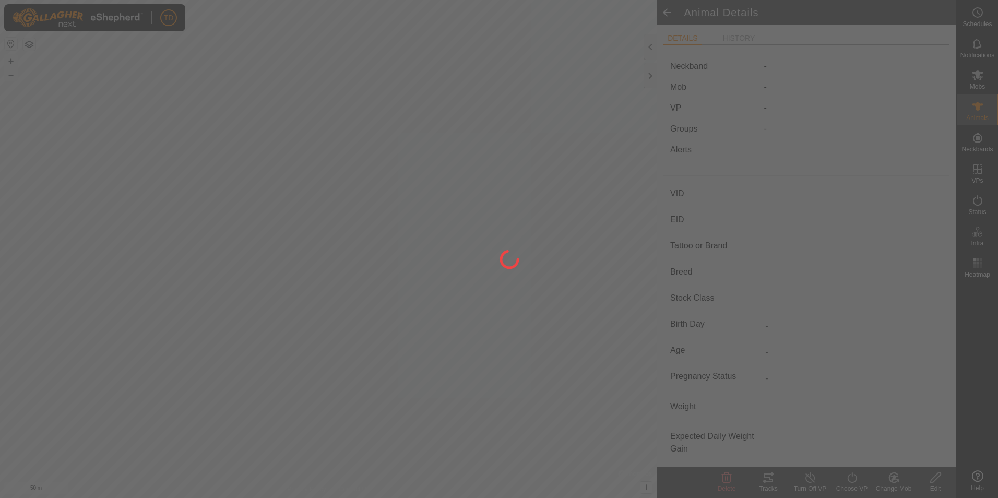
type input "20Sugar"
type input "124000199233695"
type input "Sugar"
type input "-"
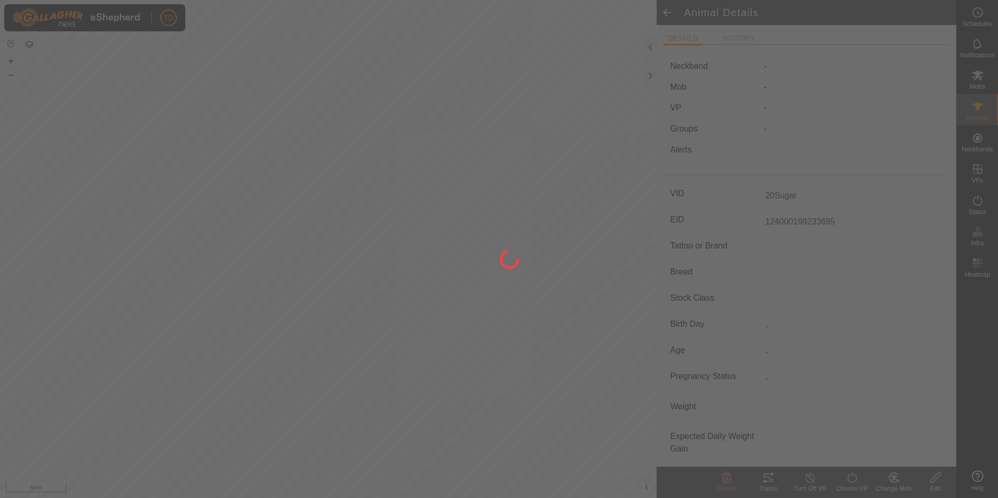
type input "0 kg"
type input "-"
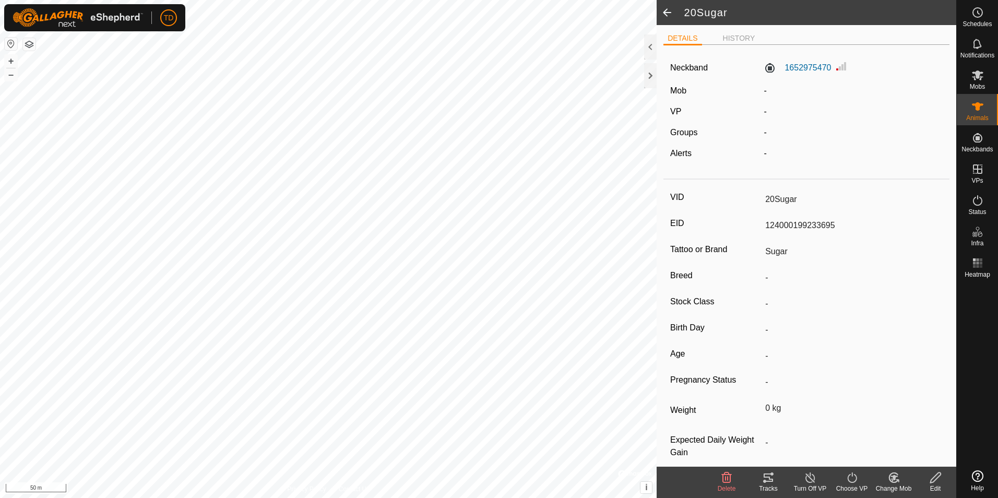
click at [892, 479] on icon at bounding box center [892, 479] width 3 height 3
click at [913, 435] on link "Choose Mob..." at bounding box center [924, 432] width 103 height 21
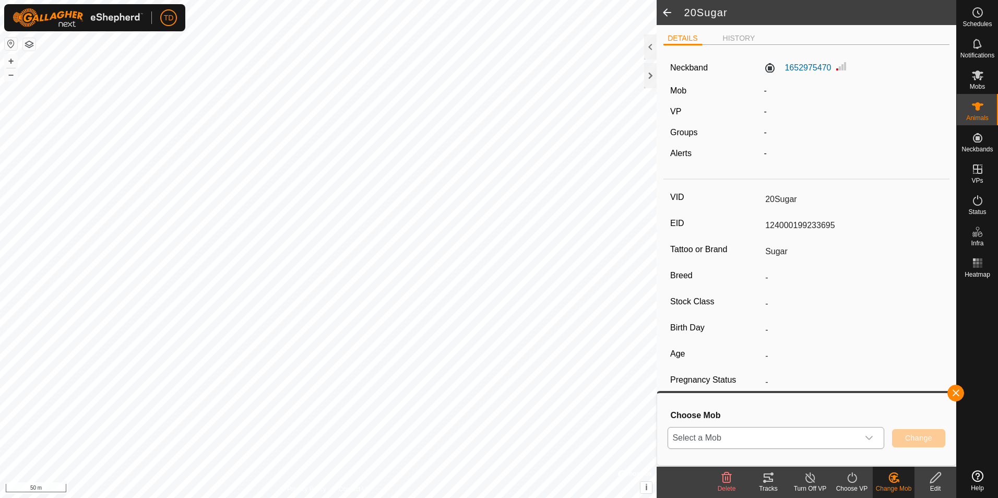
click at [868, 441] on icon "dropdown trigger" at bounding box center [869, 438] width 8 height 8
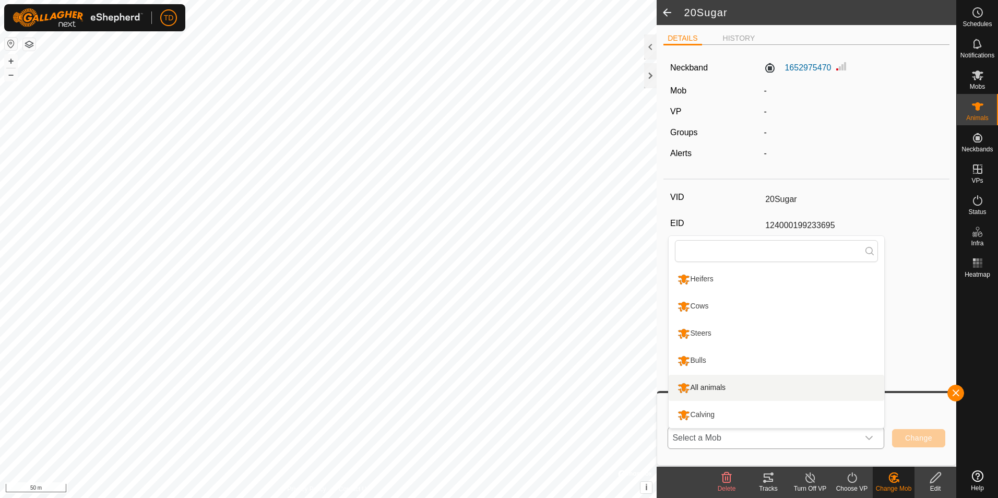
click at [717, 384] on li "All animals" at bounding box center [777, 388] width 216 height 26
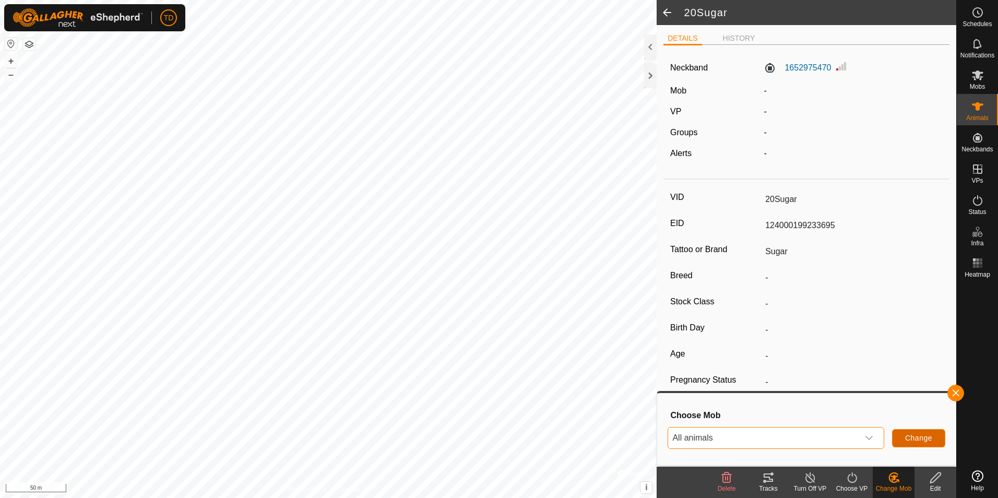
click at [923, 436] on span "Change" at bounding box center [918, 438] width 27 height 8
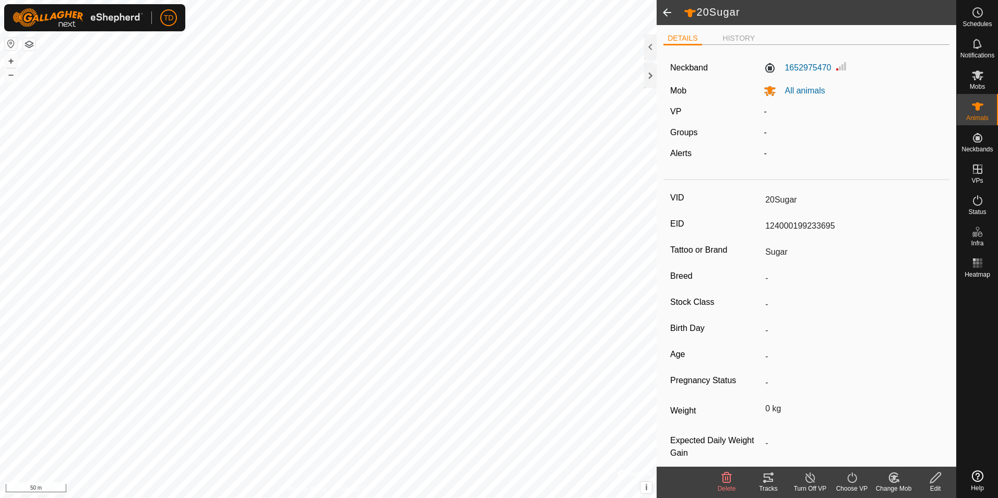
click at [666, 14] on span at bounding box center [667, 12] width 21 height 25
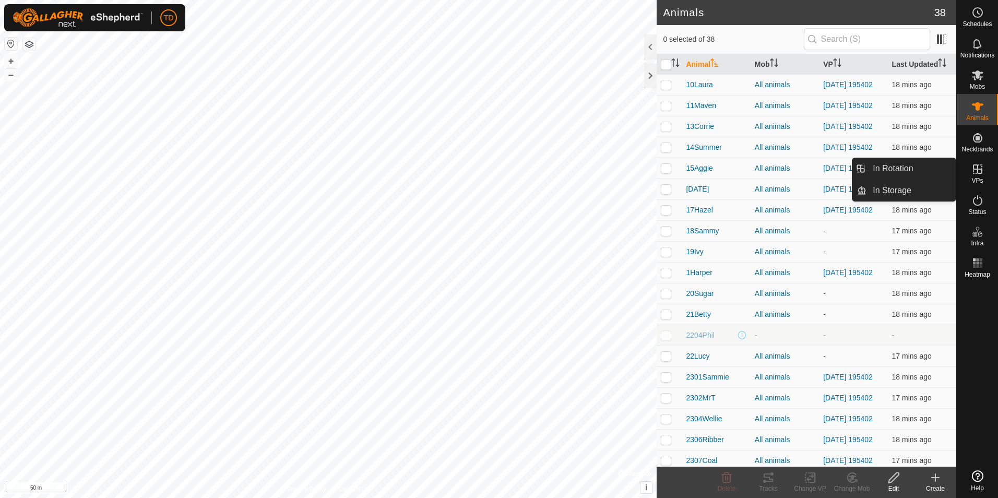
click at [981, 173] on icon at bounding box center [977, 168] width 9 height 9
click at [920, 167] on link "In Rotation" at bounding box center [911, 168] width 89 height 21
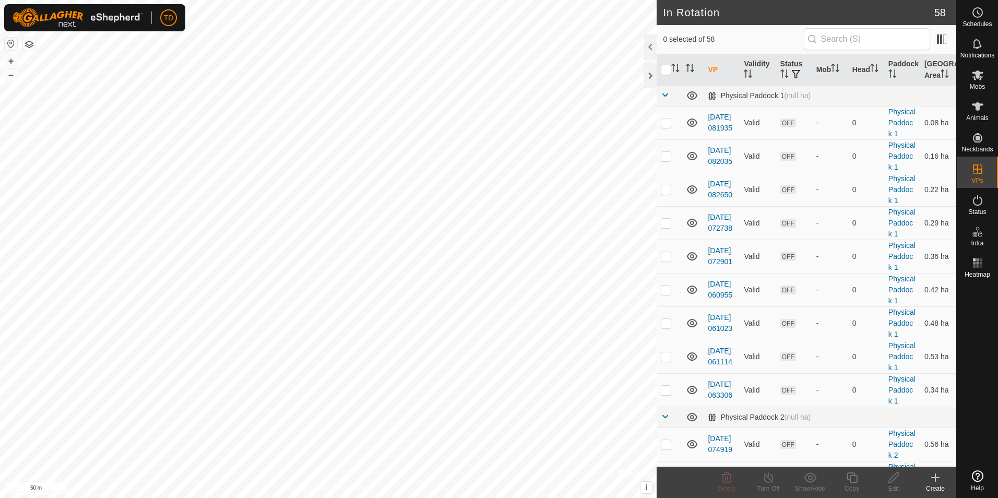
click at [935, 482] on icon at bounding box center [935, 477] width 13 height 13
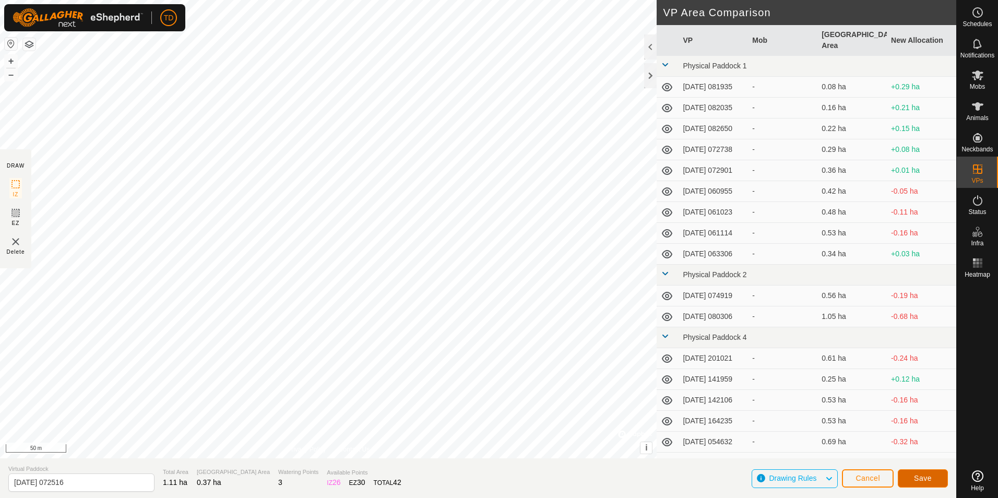
click at [923, 478] on span "Save" at bounding box center [923, 478] width 18 height 8
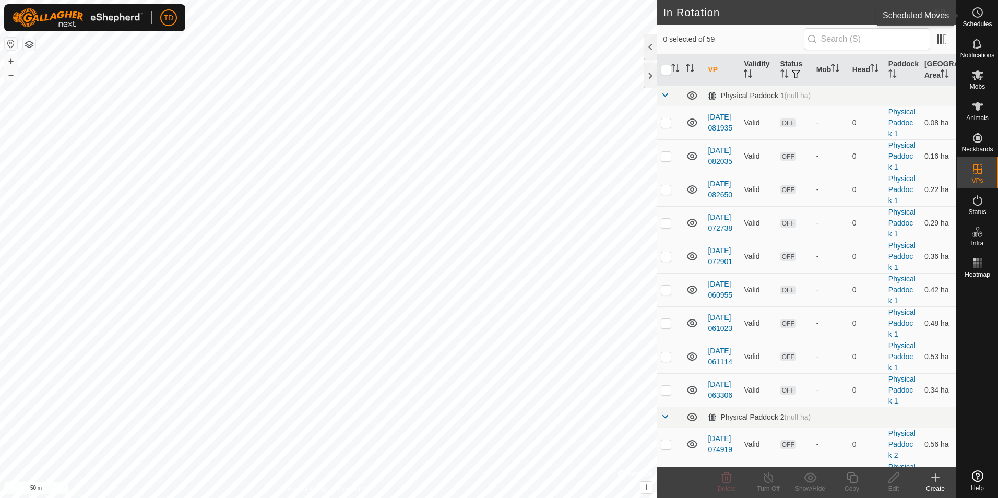
click at [980, 15] on icon at bounding box center [977, 12] width 13 height 13
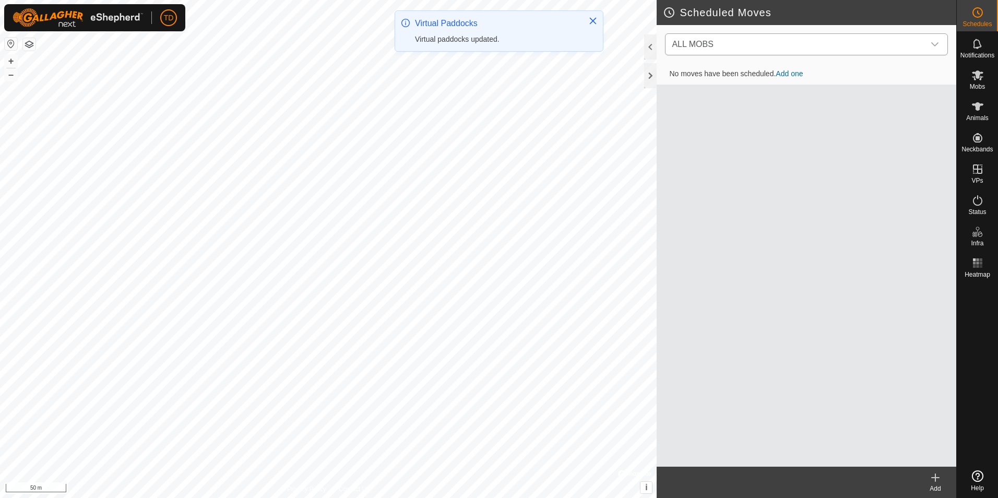
click at [936, 39] on div "dropdown trigger" at bounding box center [934, 44] width 21 height 21
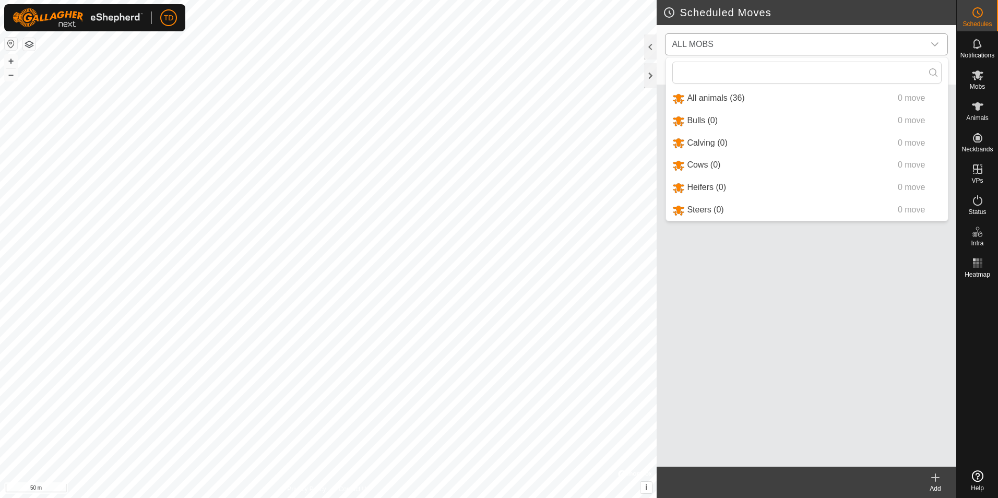
click at [738, 100] on li "All animals (36) 0 move" at bounding box center [807, 98] width 282 height 21
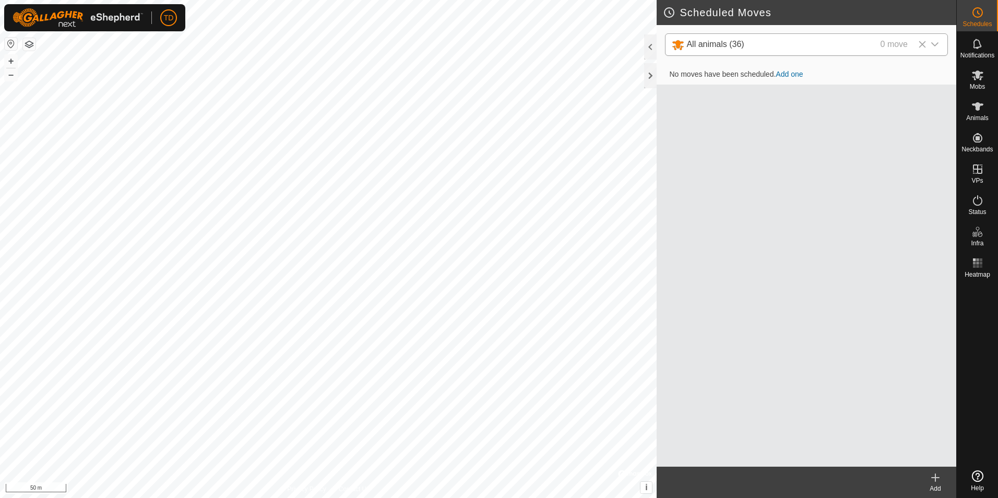
click at [789, 75] on link "Add one" at bounding box center [789, 74] width 27 height 8
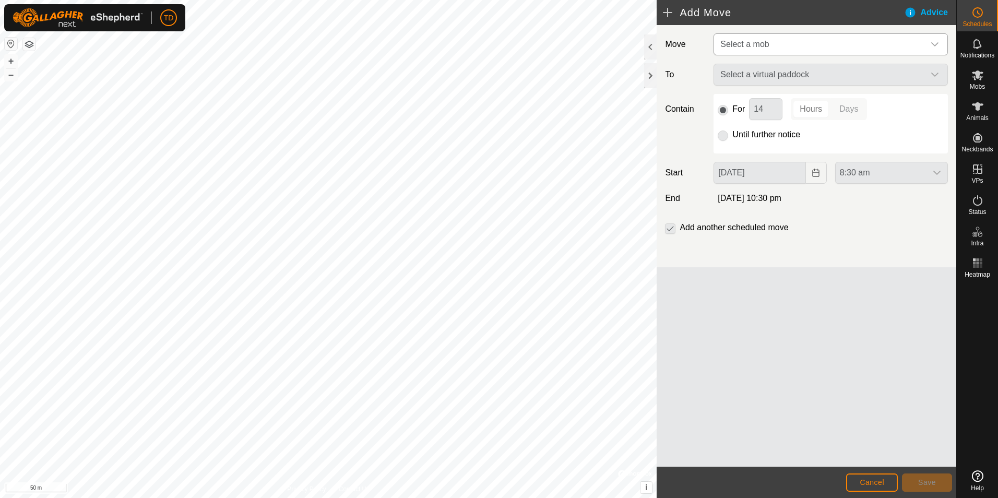
click at [936, 40] on icon "dropdown trigger" at bounding box center [935, 44] width 8 height 8
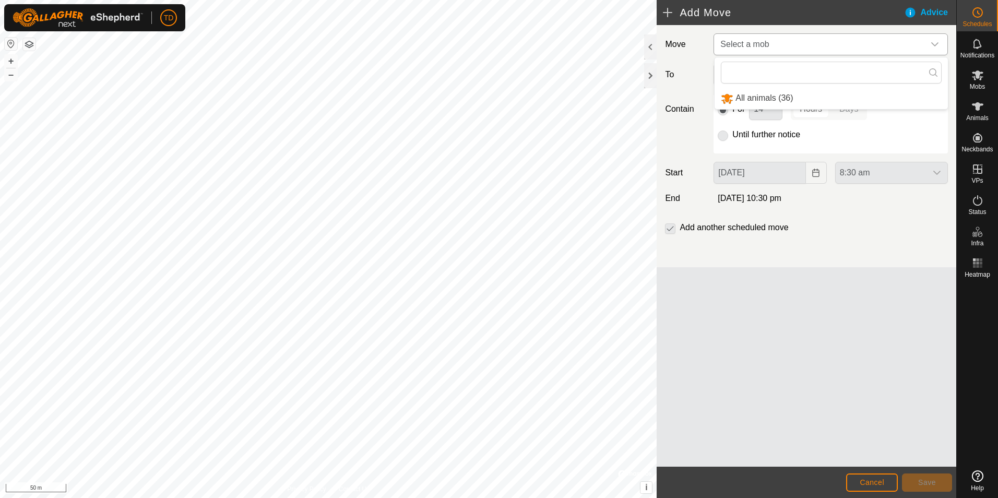
click at [756, 98] on li "All animals (36)" at bounding box center [831, 98] width 233 height 21
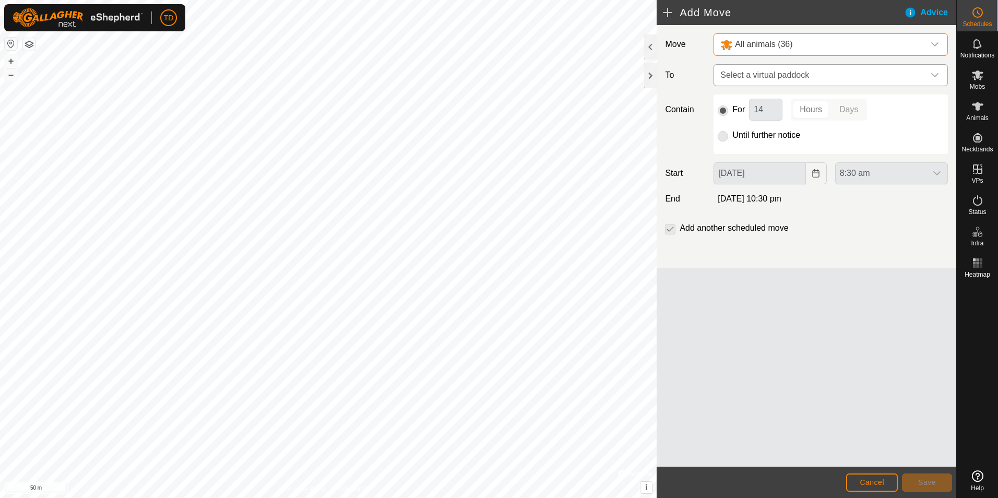
click at [933, 73] on icon "dropdown trigger" at bounding box center [935, 75] width 8 height 8
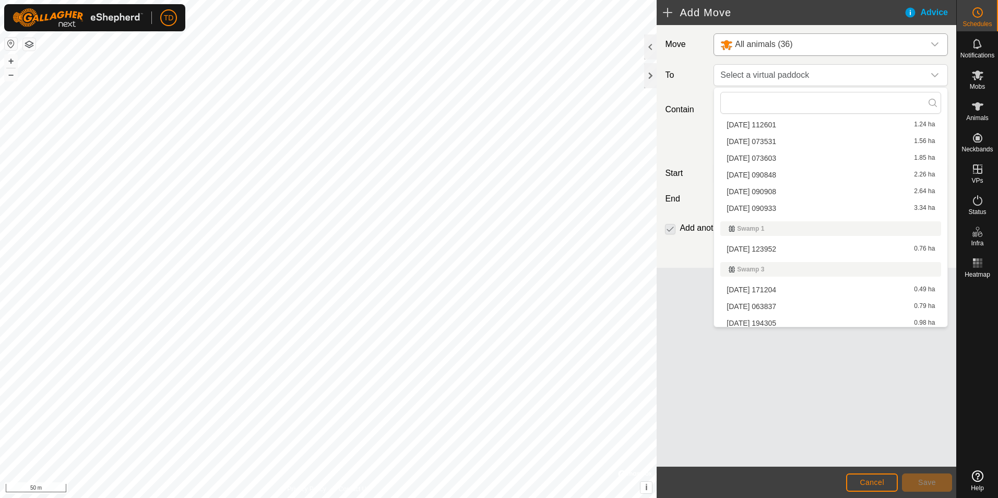
scroll to position [944, 0]
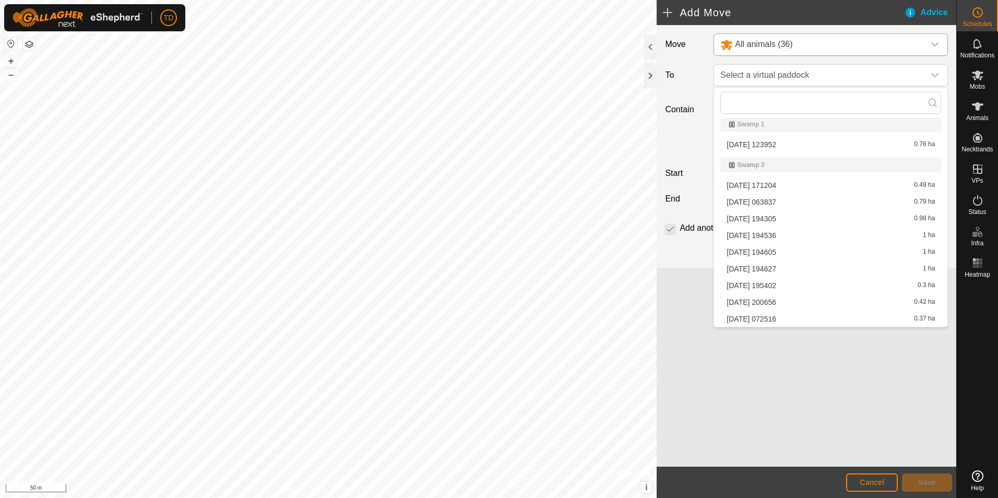
click at [788, 318] on li "[DATE] 072516 0.37 ha" at bounding box center [830, 319] width 221 height 16
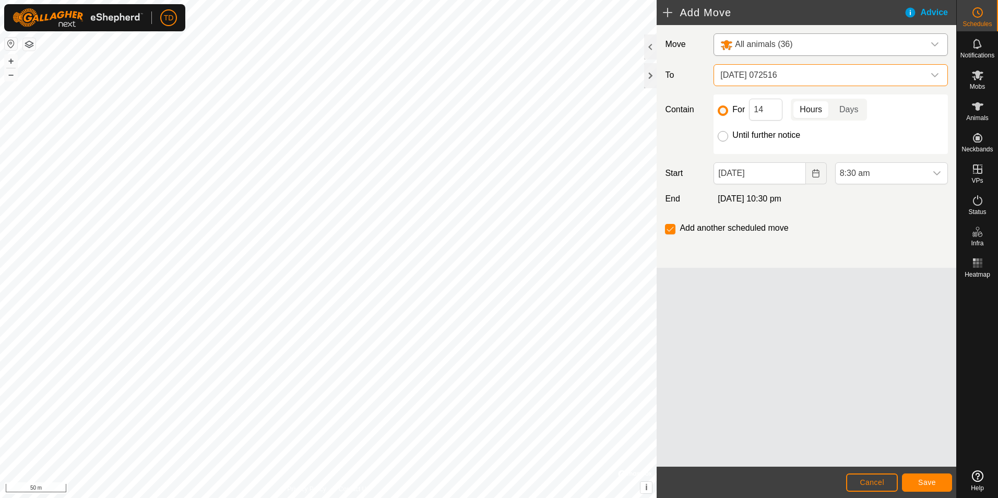
click at [724, 137] on input "Until further notice" at bounding box center [723, 136] width 10 height 10
radio input "true"
checkbox input "false"
click at [930, 484] on span "Save" at bounding box center [927, 482] width 18 height 8
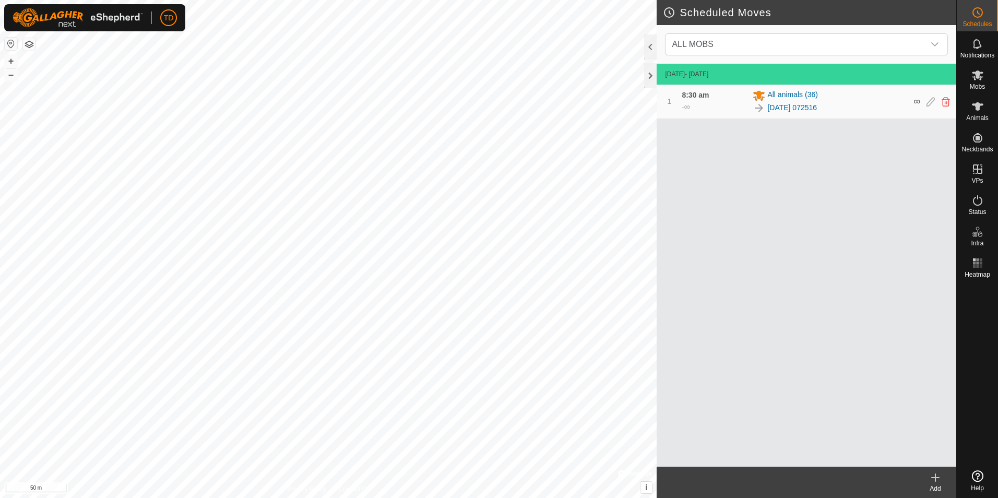
click at [649, 319] on div "Scheduled Moves ALL MOBS [DATE] - [DATE] 1 8:30 am - ∞ All animals [PHONE_NUMBE…" at bounding box center [478, 249] width 956 height 498
